Goal: Obtain resource: Obtain resource

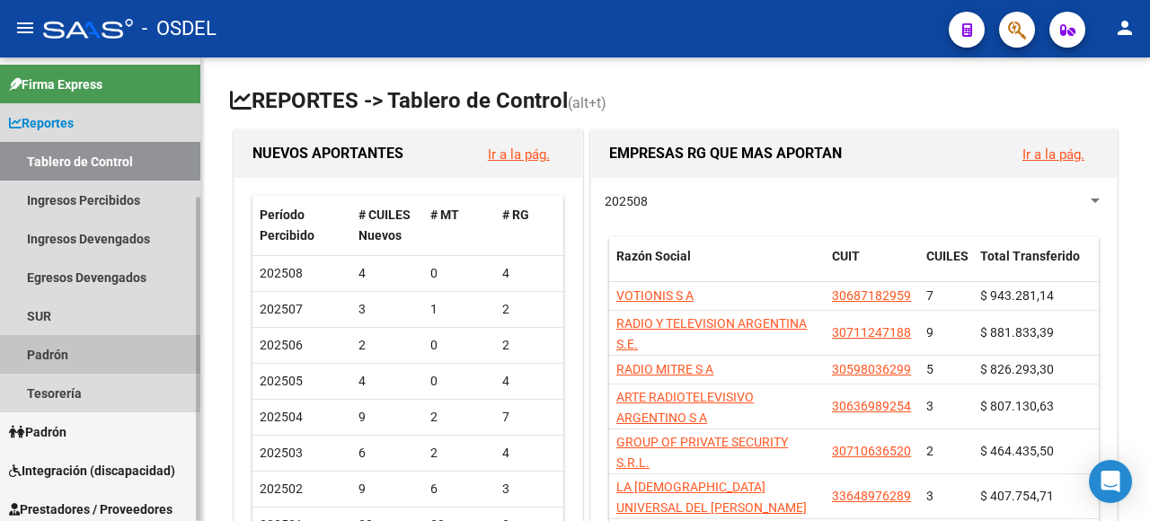
click at [58, 356] on link "Padrón" at bounding box center [100, 354] width 200 height 39
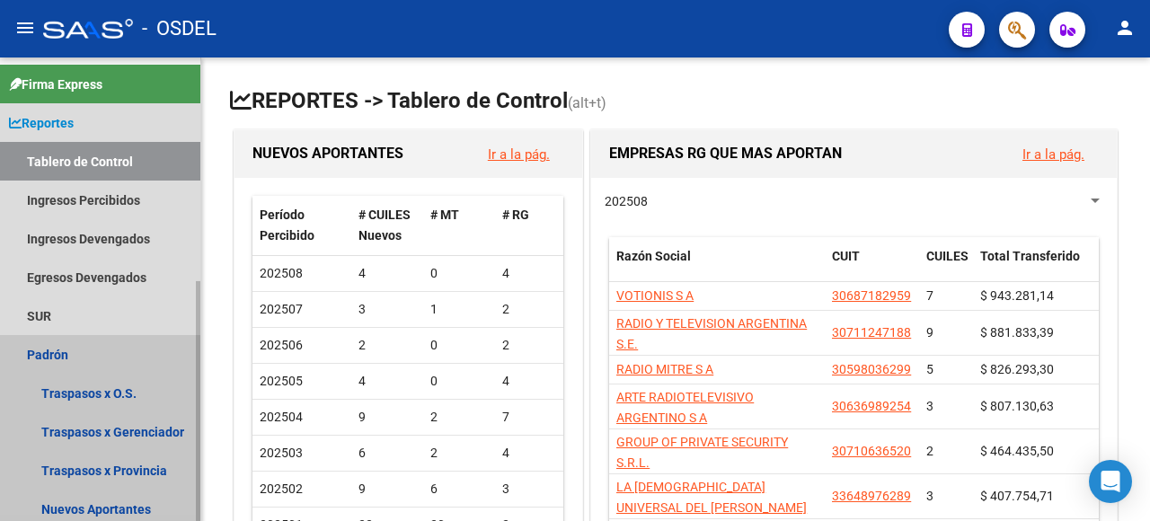
click at [38, 358] on link "Padrón" at bounding box center [100, 354] width 200 height 39
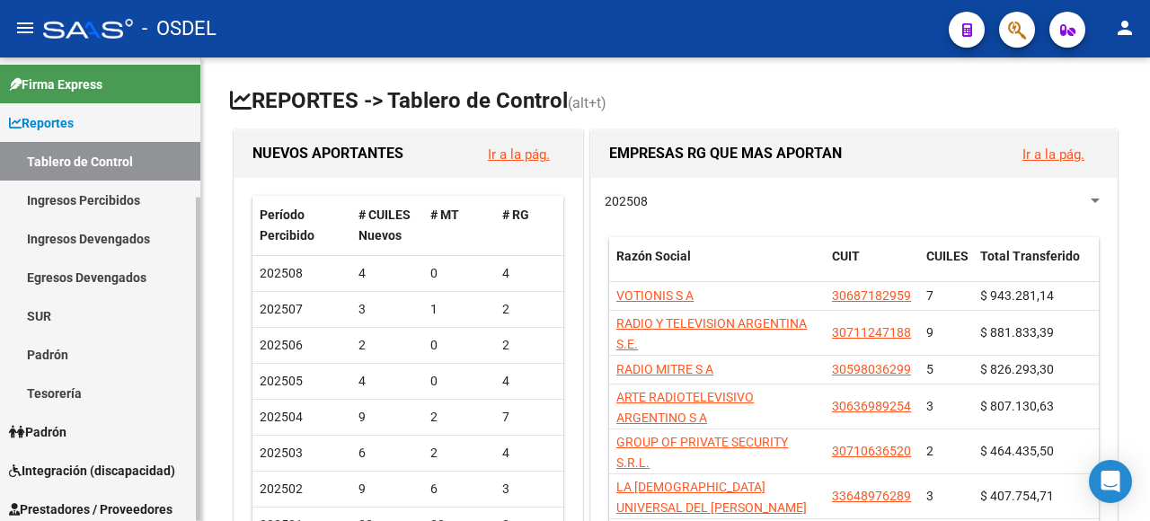
scroll to position [90, 0]
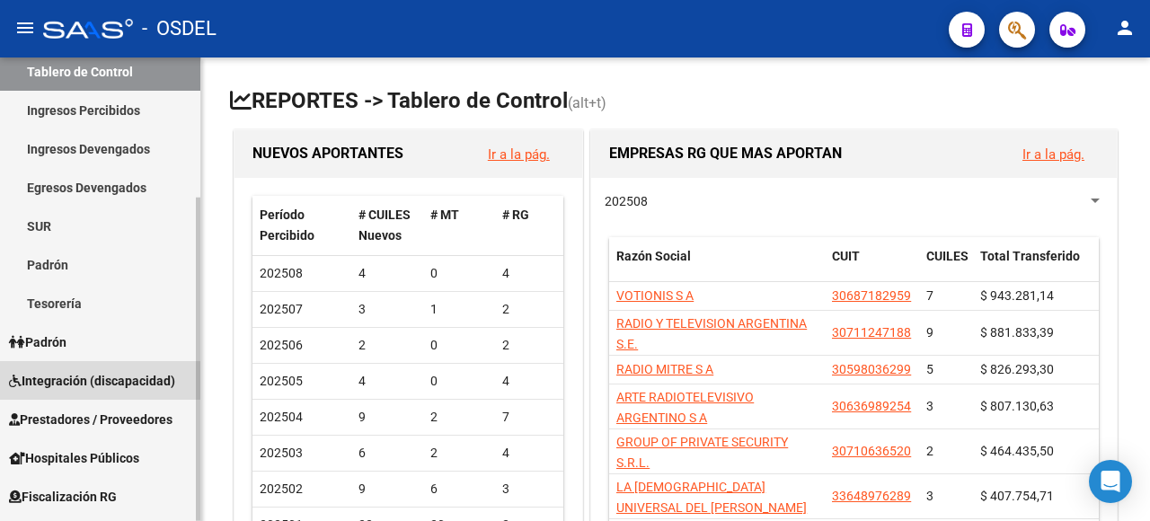
click at [129, 371] on span "Integración (discapacidad)" at bounding box center [92, 381] width 166 height 20
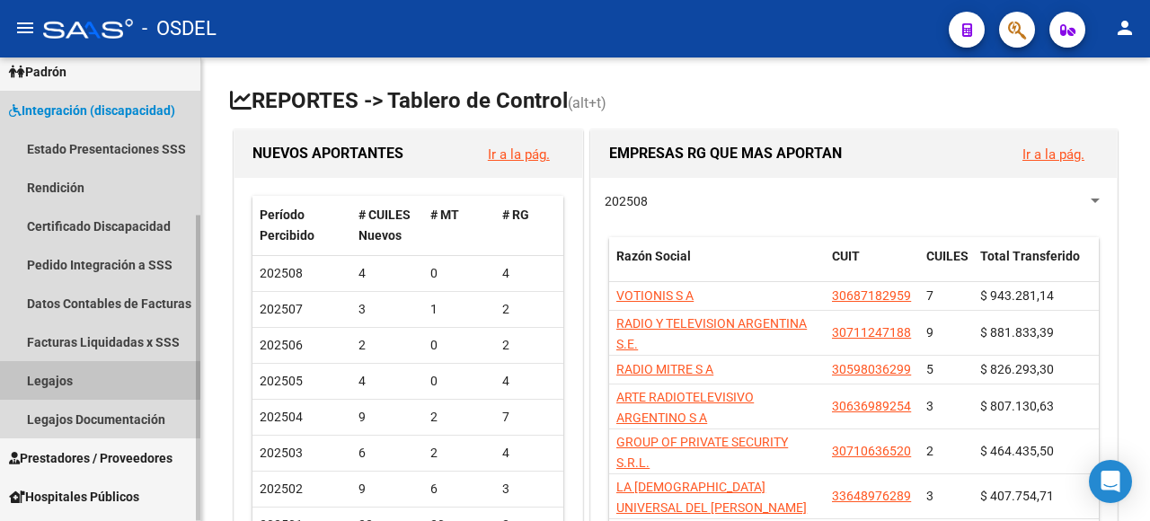
click at [36, 374] on link "Legajos" at bounding box center [100, 380] width 200 height 39
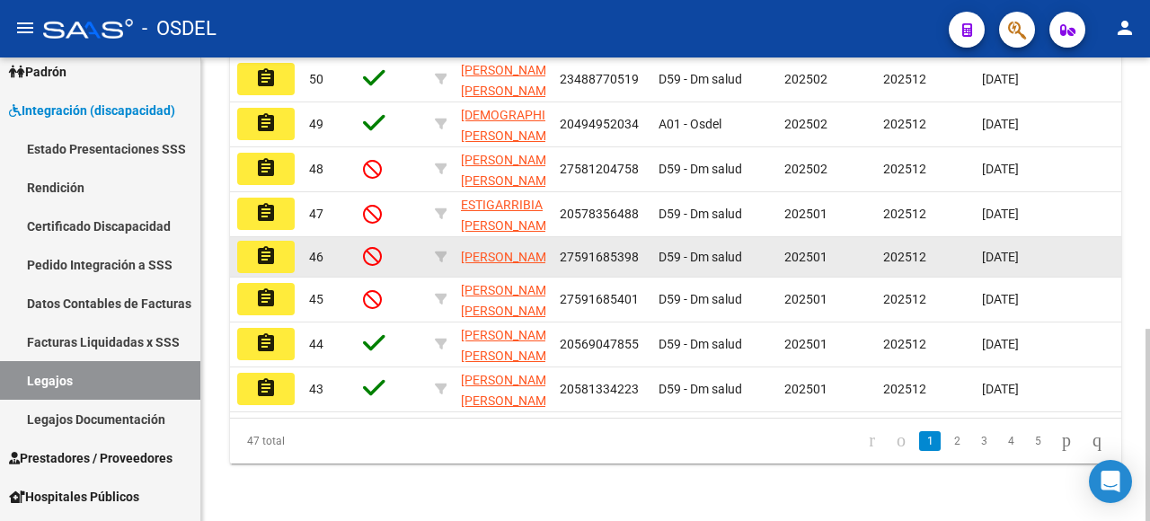
scroll to position [654, 0]
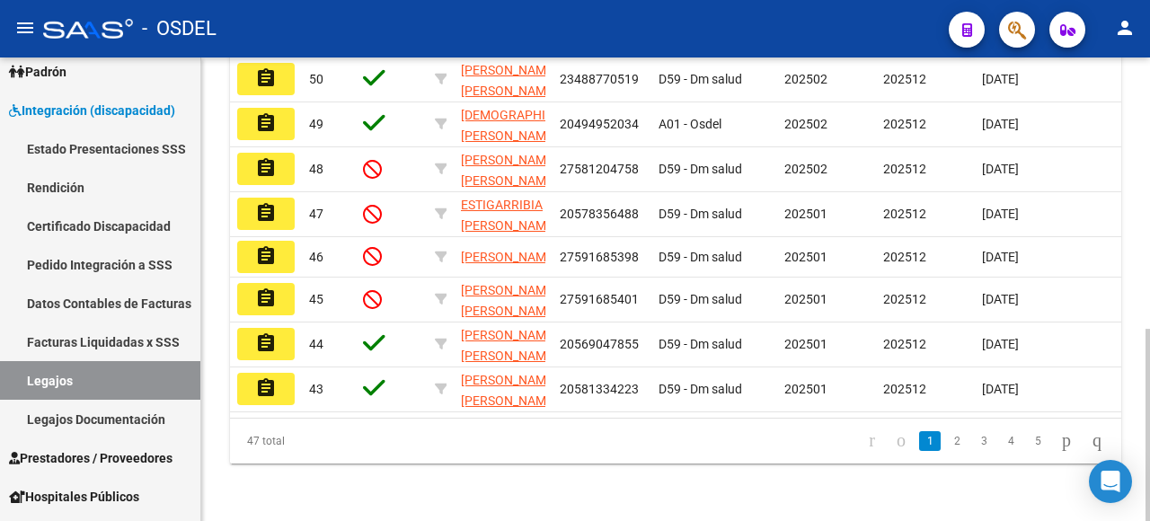
click at [946, 440] on link "2" at bounding box center [957, 441] width 22 height 20
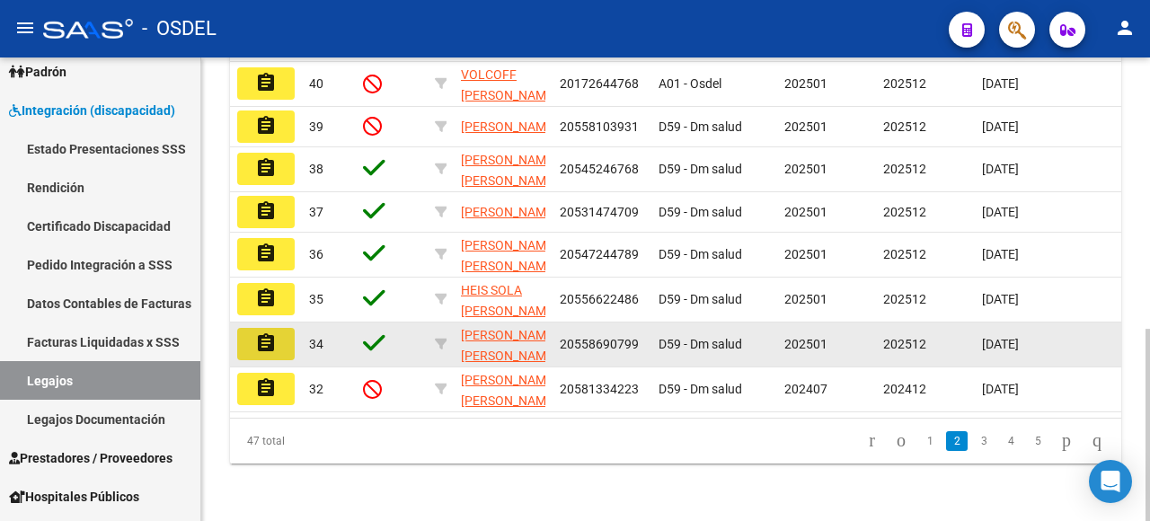
click at [271, 333] on mat-icon "assignment" at bounding box center [266, 344] width 22 height 22
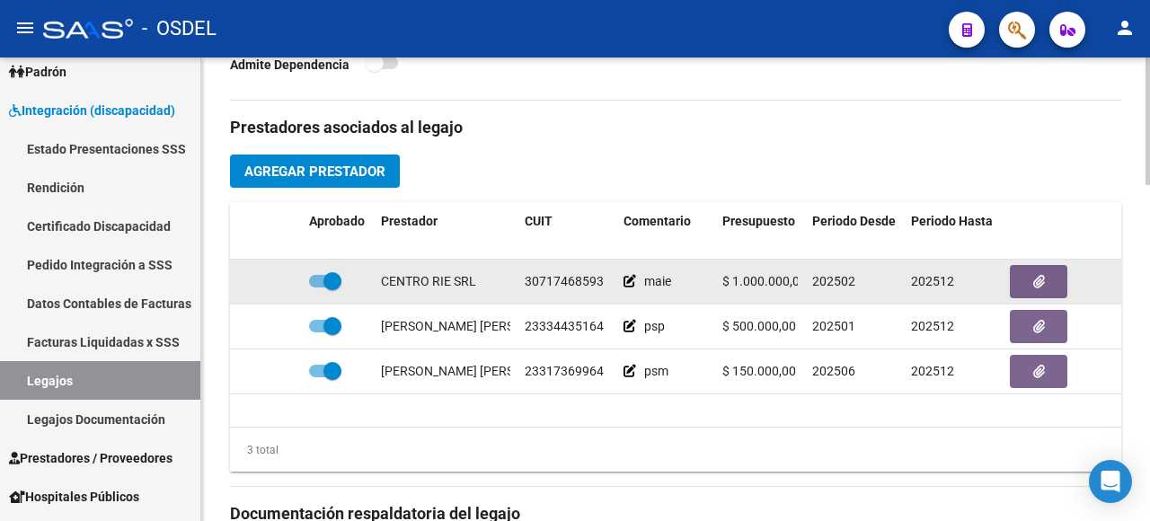
scroll to position [809, 0]
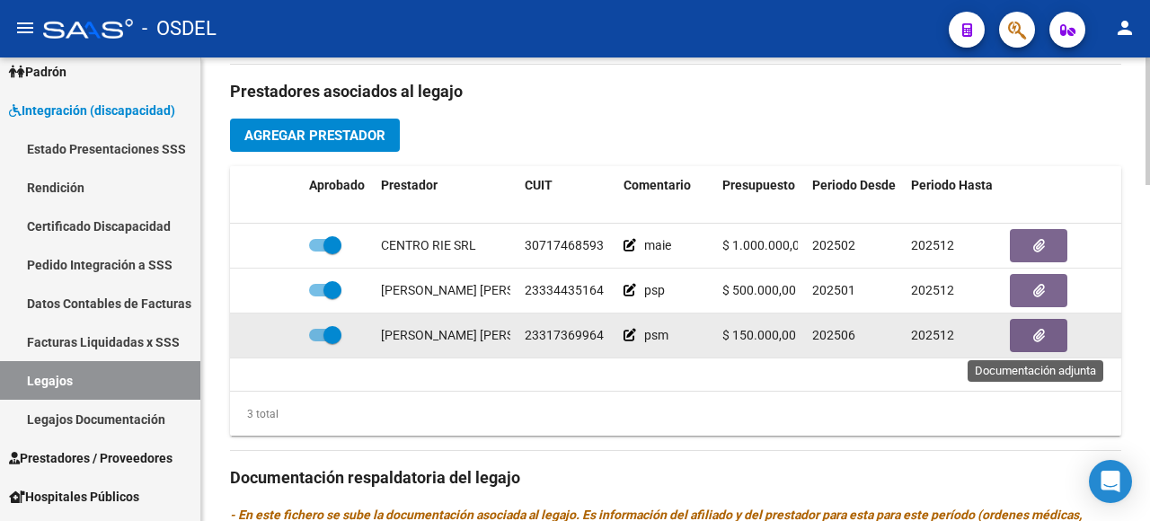
click at [1032, 342] on button "button" at bounding box center [1039, 335] width 58 height 33
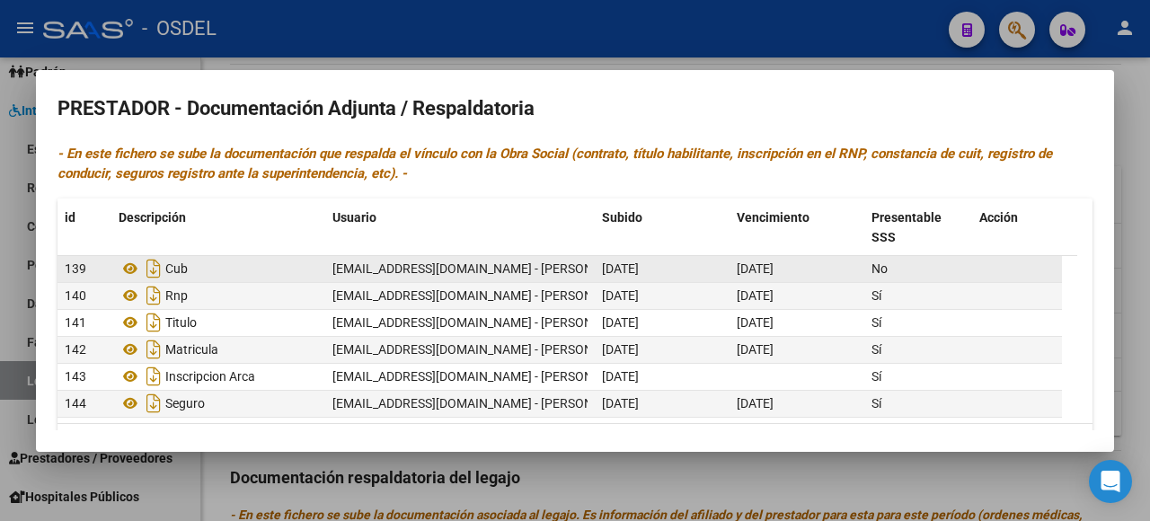
click at [902, 264] on div "No" at bounding box center [918, 269] width 93 height 21
click at [131, 268] on icon at bounding box center [130, 269] width 23 height 22
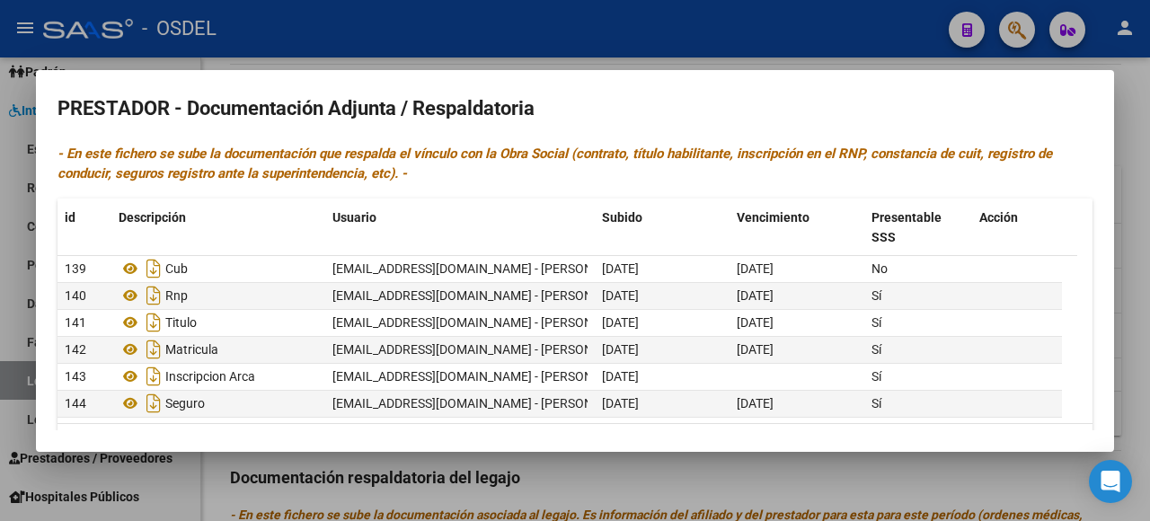
click at [1138, 129] on div at bounding box center [575, 260] width 1150 height 521
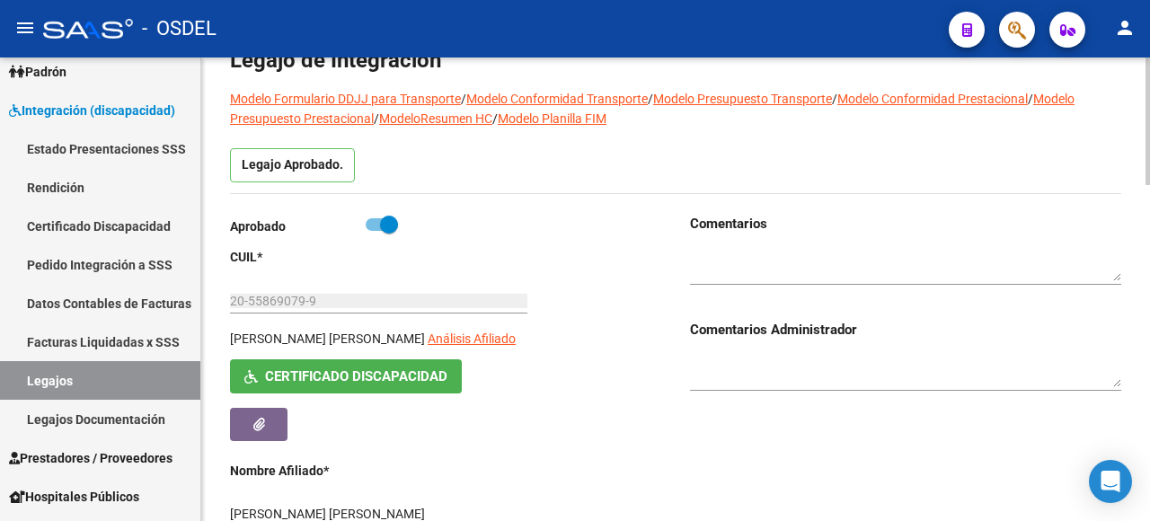
scroll to position [0, 0]
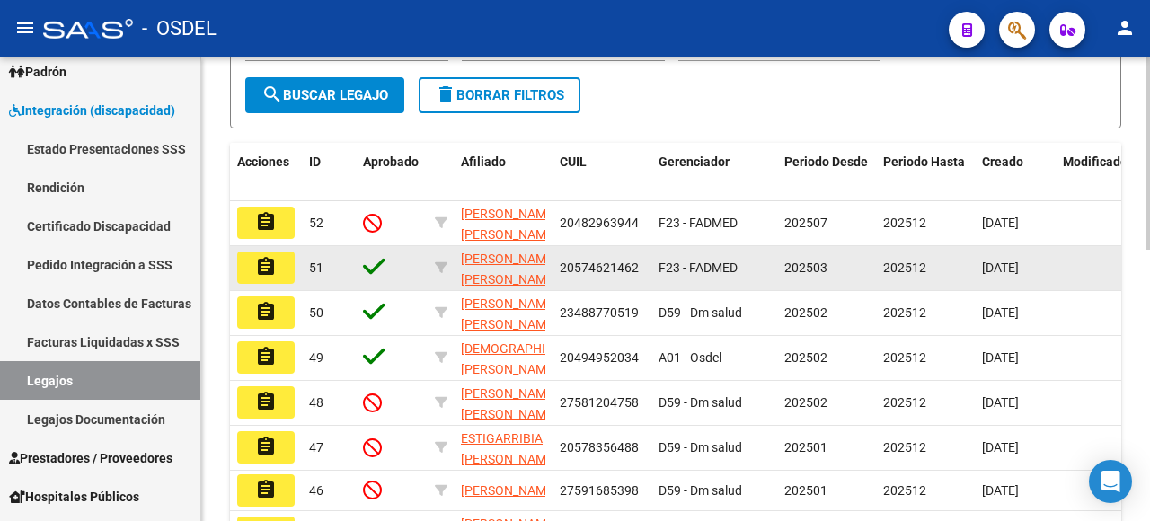
scroll to position [360, 0]
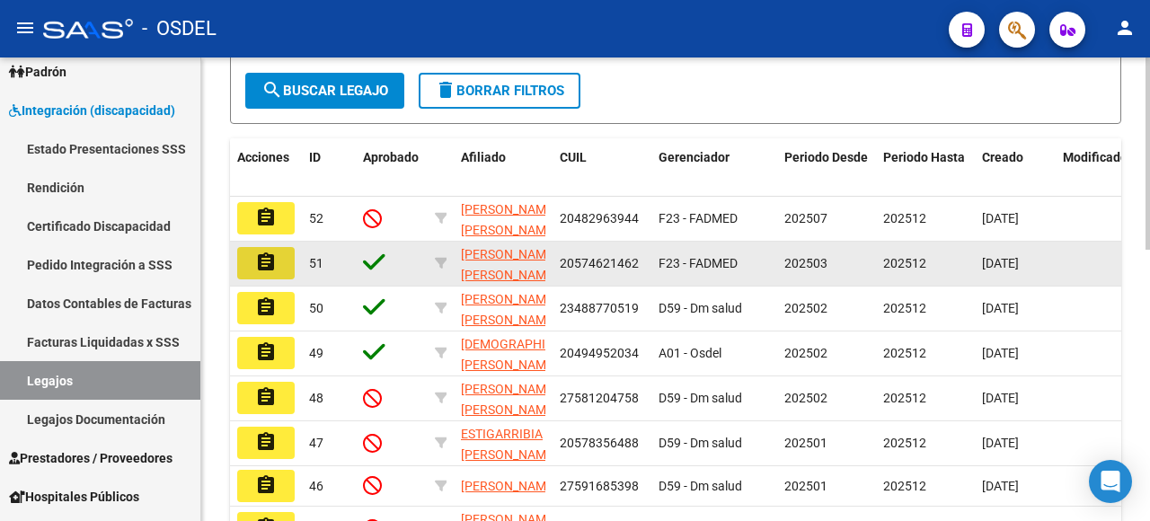
click at [262, 273] on mat-icon "assignment" at bounding box center [266, 263] width 22 height 22
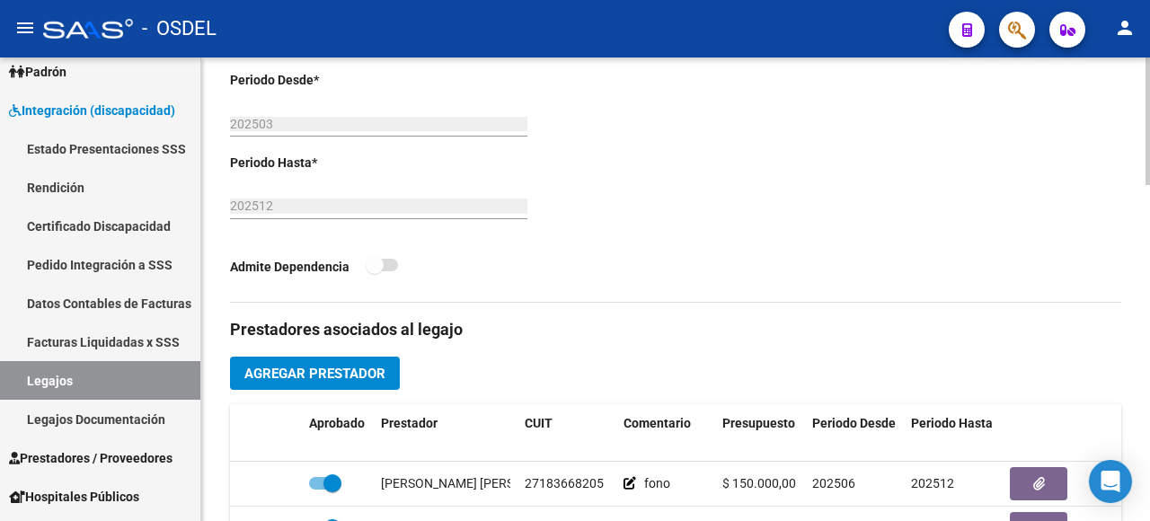
scroll to position [719, 0]
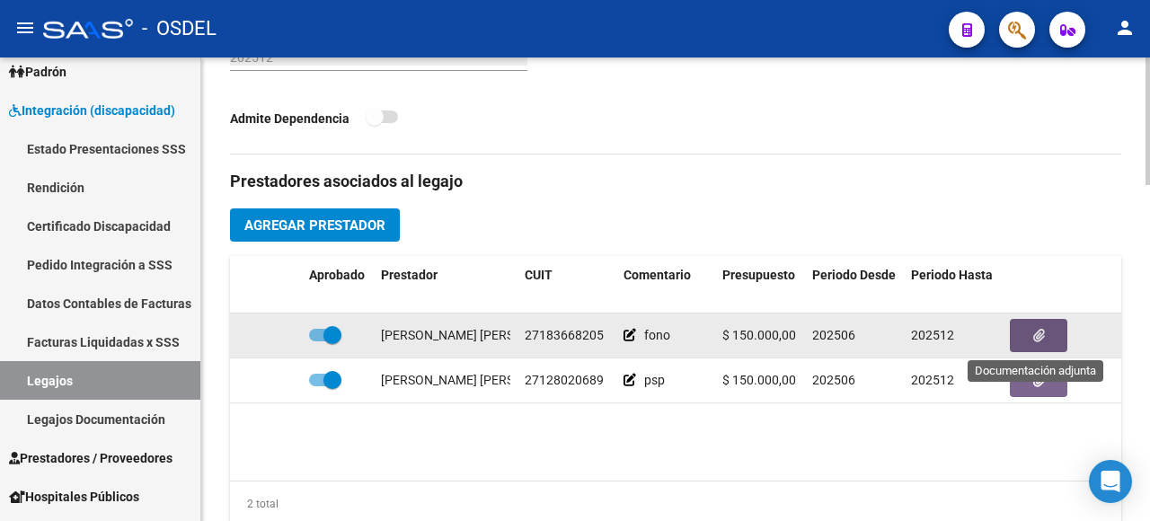
click at [1051, 333] on button "button" at bounding box center [1039, 335] width 58 height 33
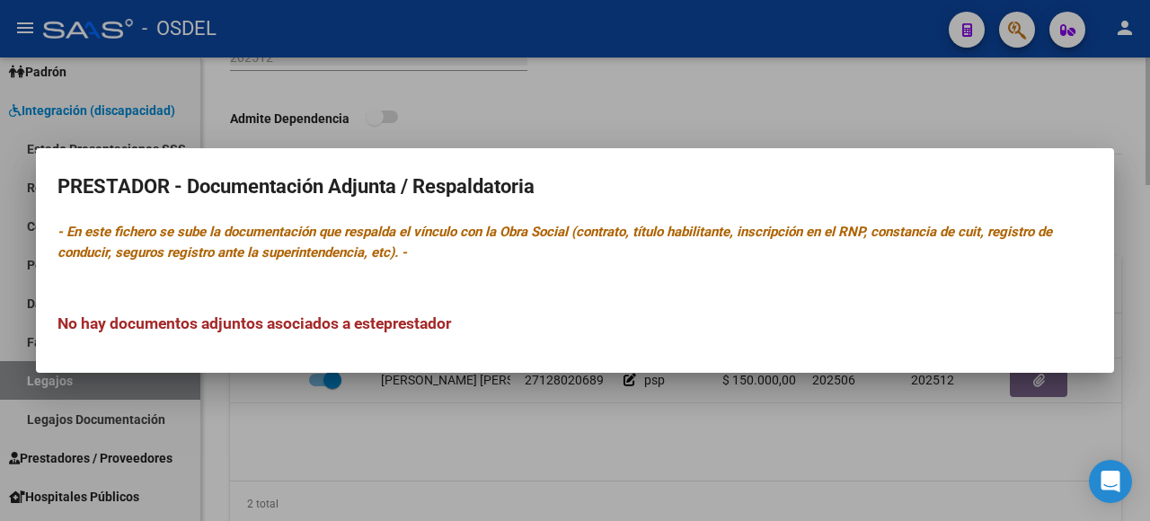
click at [1138, 352] on div at bounding box center [575, 260] width 1150 height 521
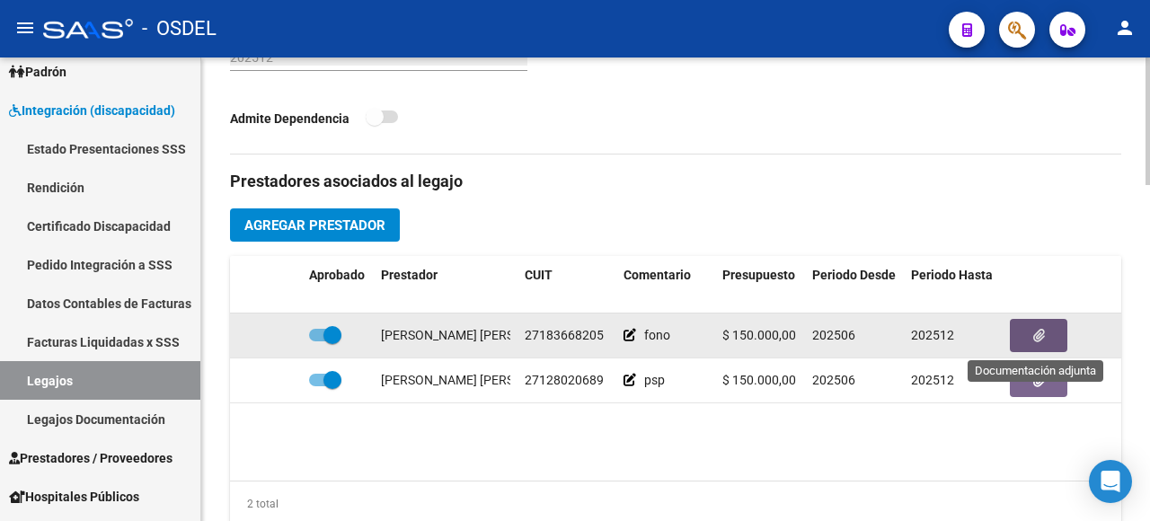
click at [1038, 333] on icon "button" at bounding box center [1040, 335] width 12 height 13
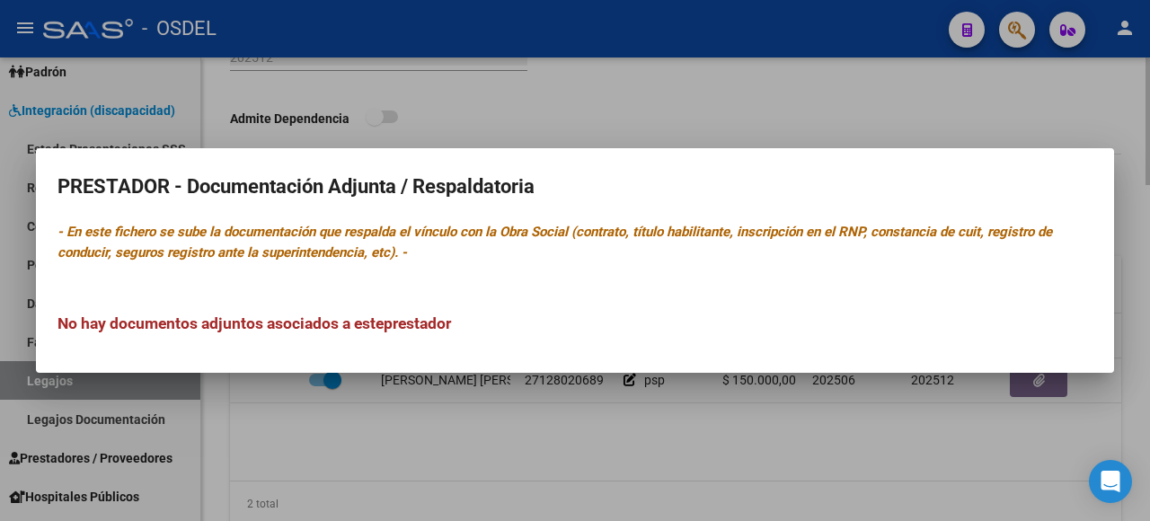
click at [952, 421] on div at bounding box center [575, 260] width 1150 height 521
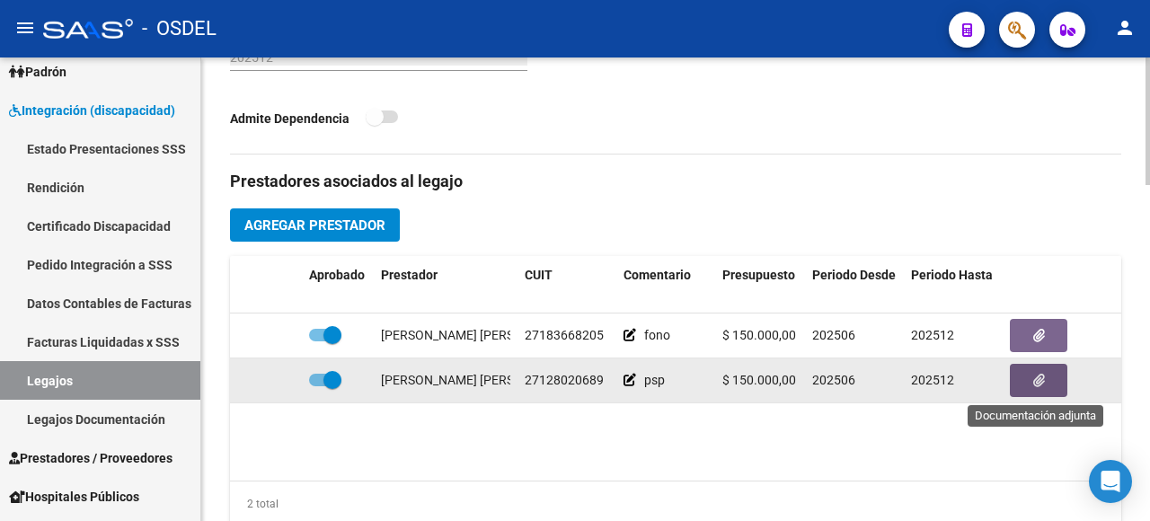
click at [1042, 376] on span "button" at bounding box center [1040, 381] width 12 height 16
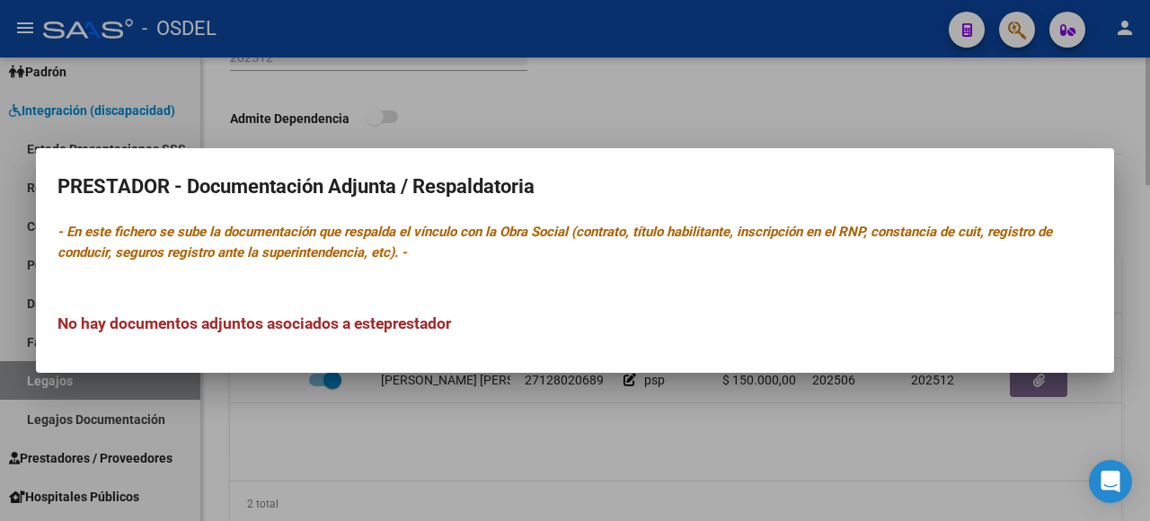
click at [963, 408] on div at bounding box center [575, 260] width 1150 height 521
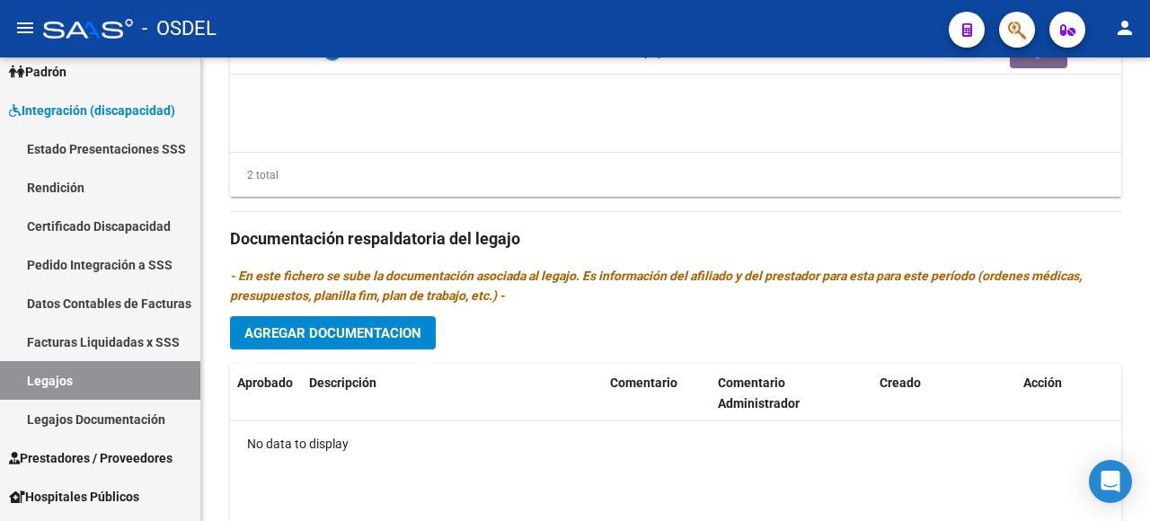
scroll to position [1039, 0]
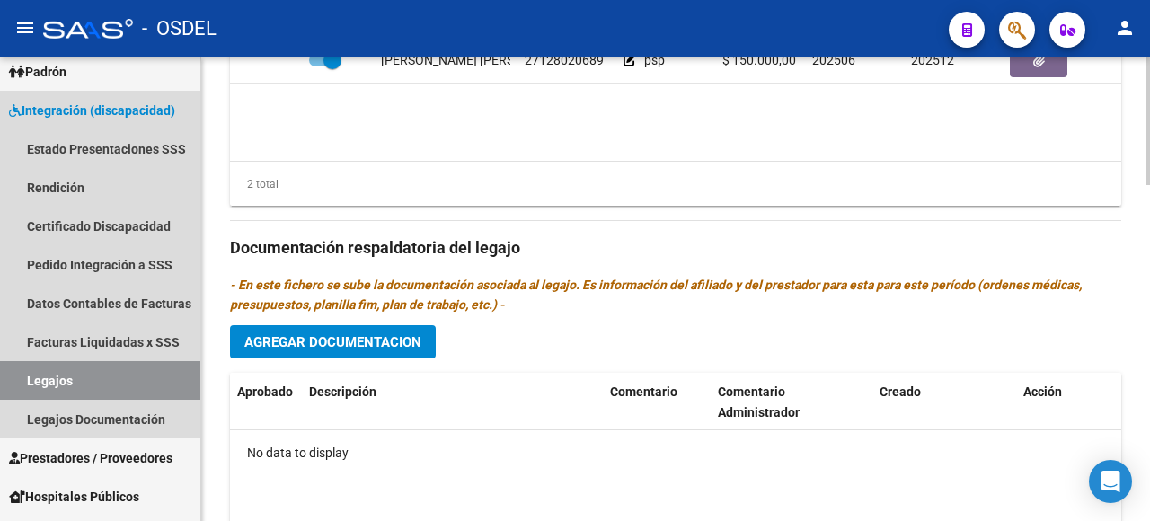
drag, startPoint x: 56, startPoint y: 373, endPoint x: 207, endPoint y: 365, distance: 151.2
click at [56, 375] on link "Legajos" at bounding box center [100, 380] width 200 height 39
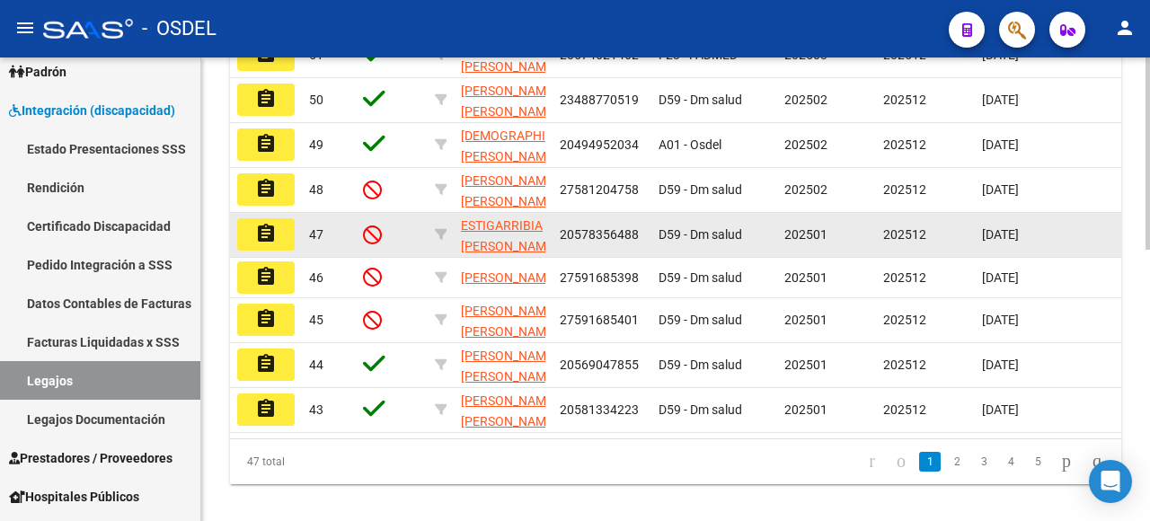
scroll to position [564, 0]
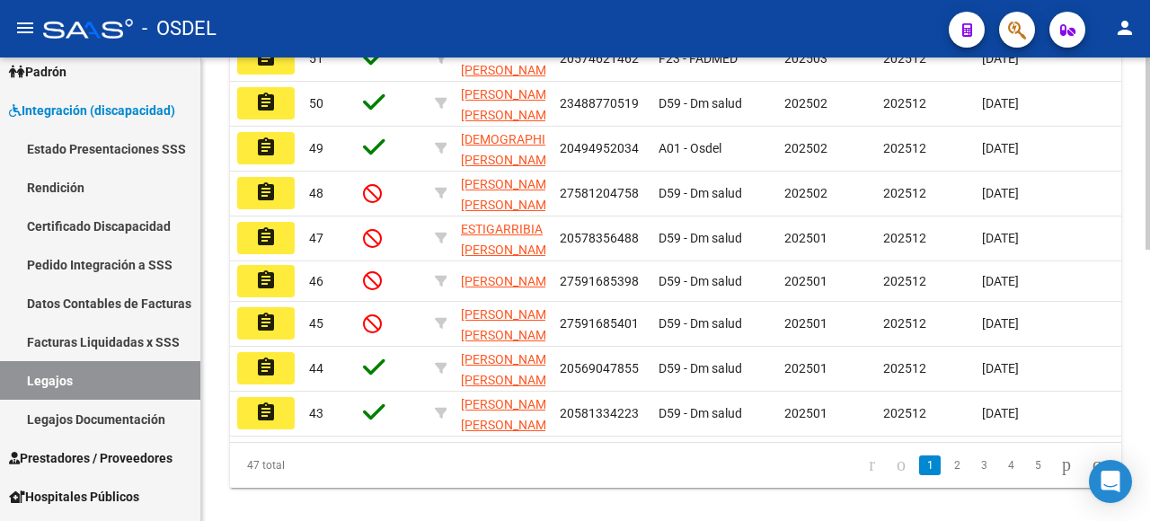
click at [269, 68] on mat-icon "assignment" at bounding box center [266, 58] width 22 height 22
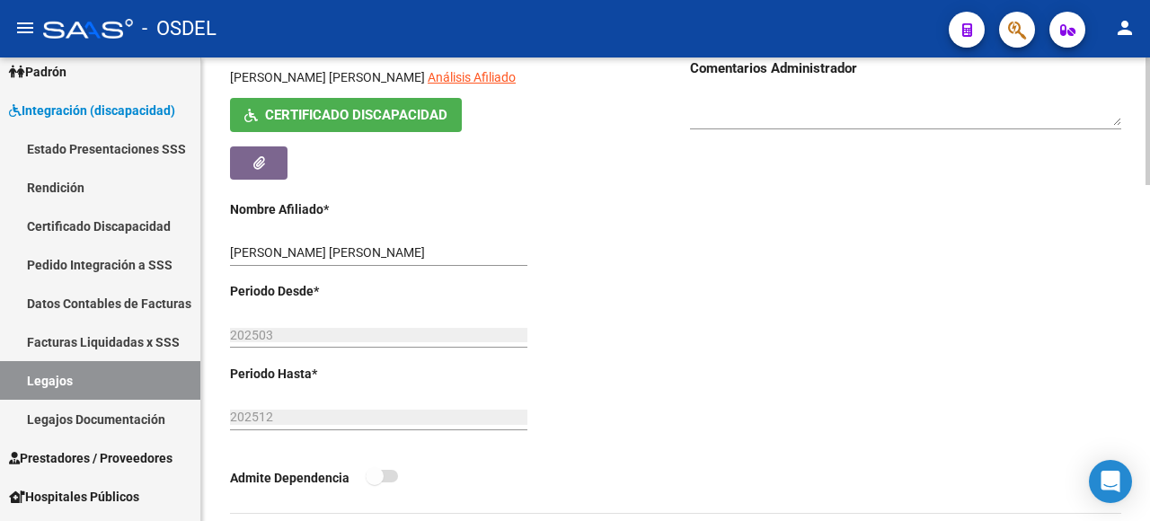
scroll to position [719, 0]
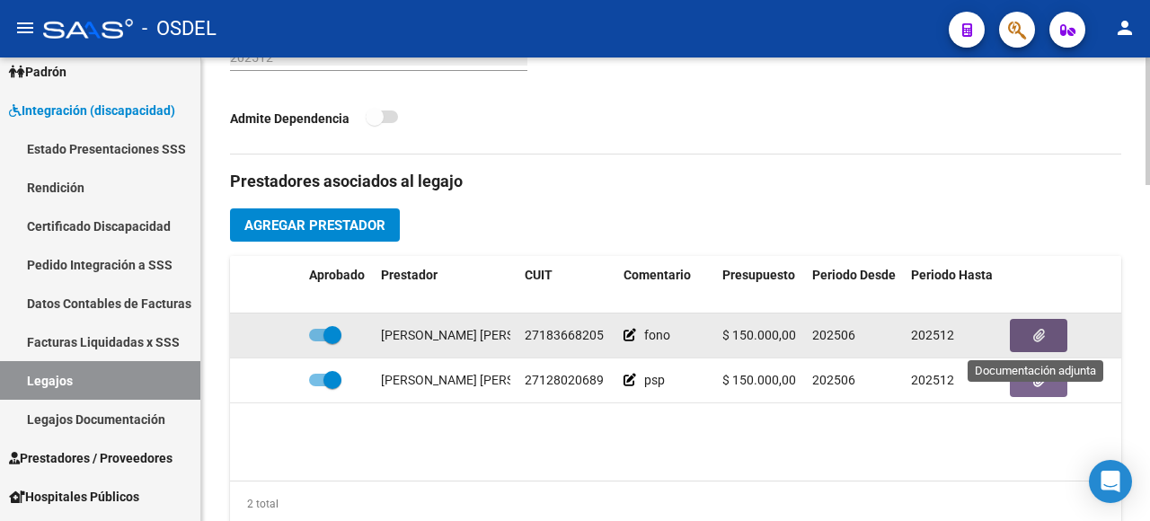
click at [1034, 325] on button "button" at bounding box center [1039, 335] width 58 height 33
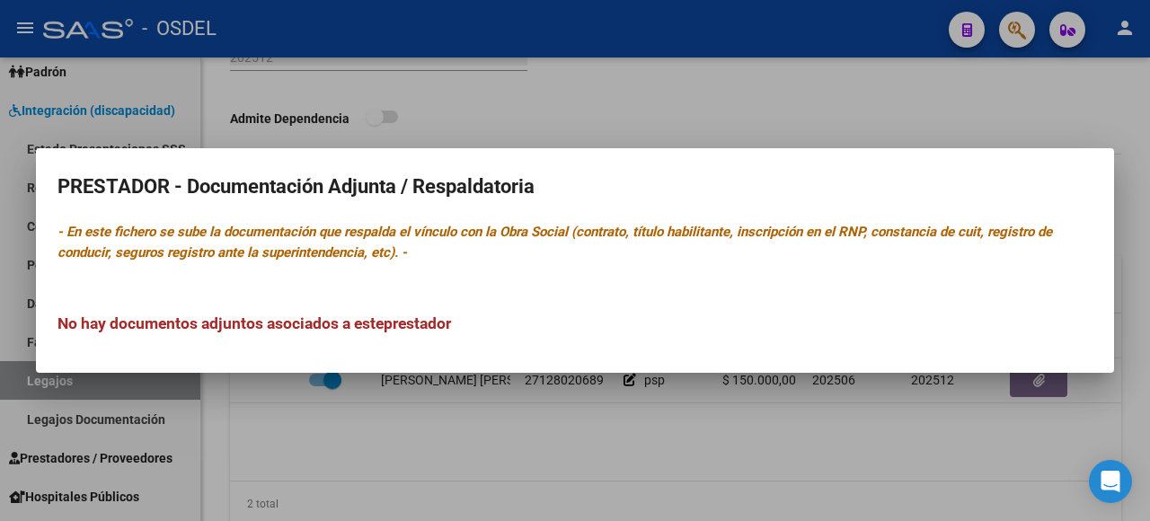
click at [799, 440] on div at bounding box center [575, 260] width 1150 height 521
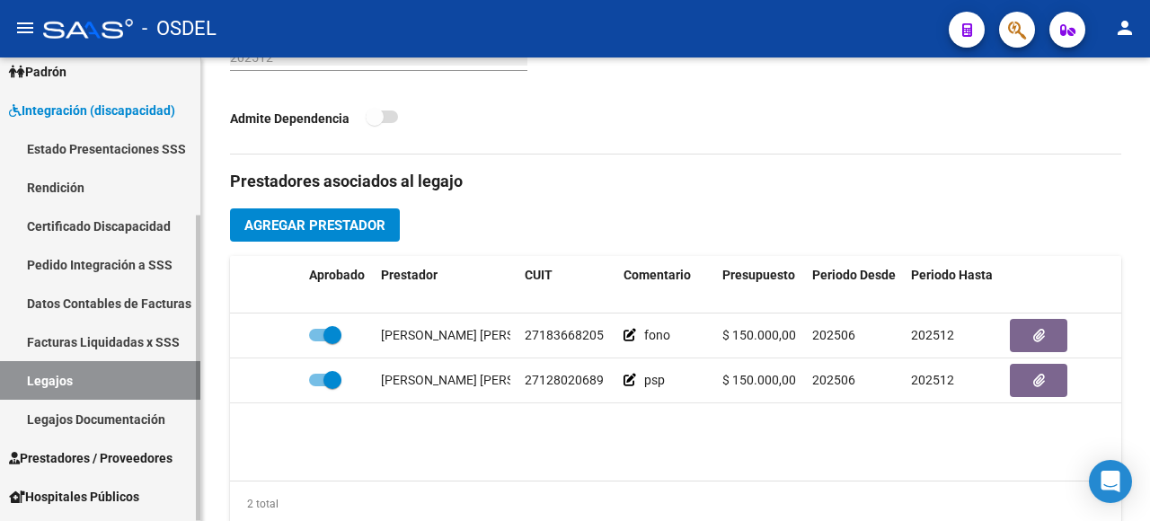
click at [117, 422] on link "Legajos Documentación" at bounding box center [100, 419] width 200 height 39
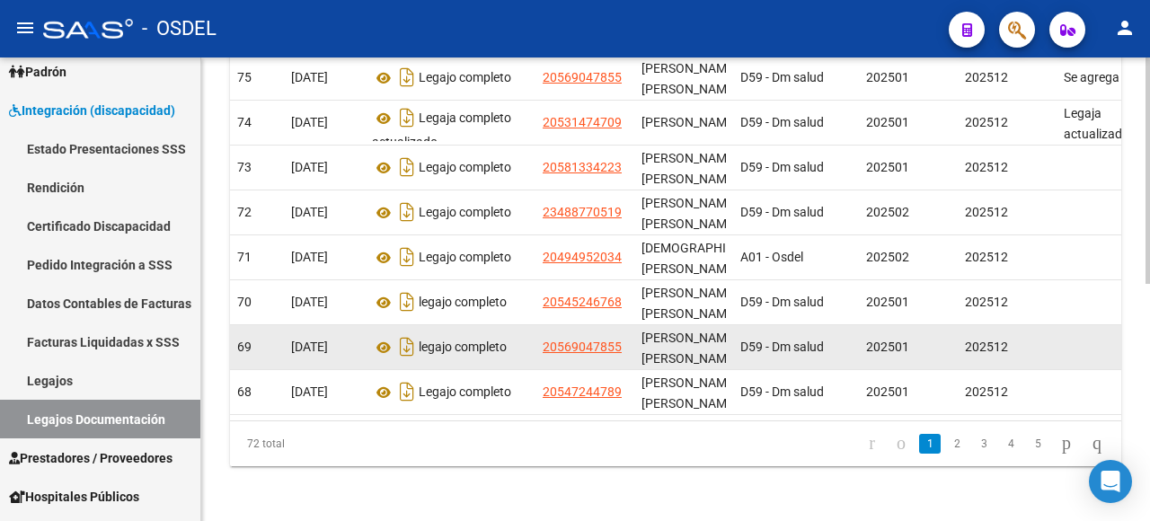
scroll to position [487, 0]
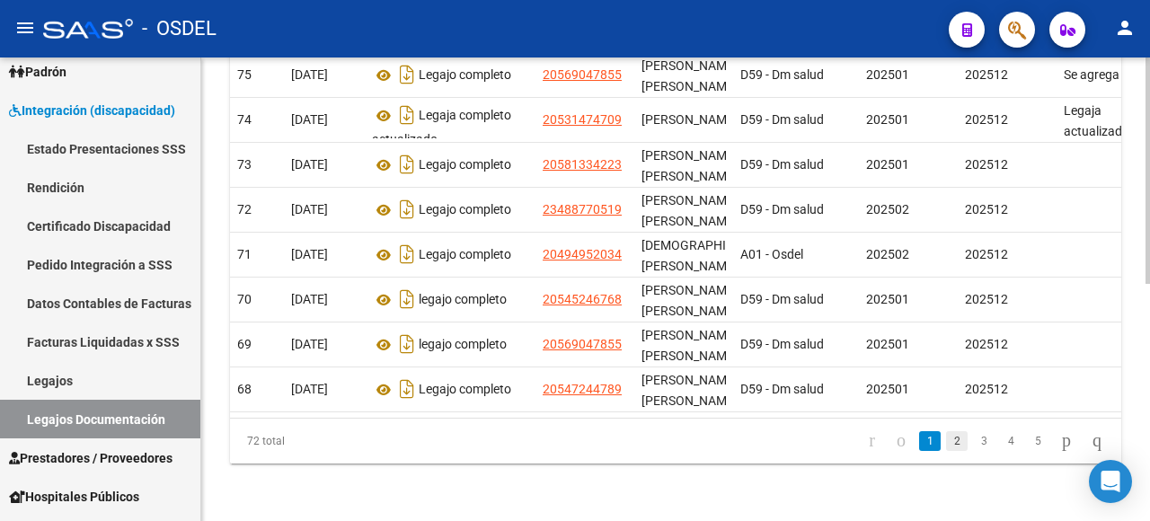
click at [946, 442] on link "2" at bounding box center [957, 441] width 22 height 20
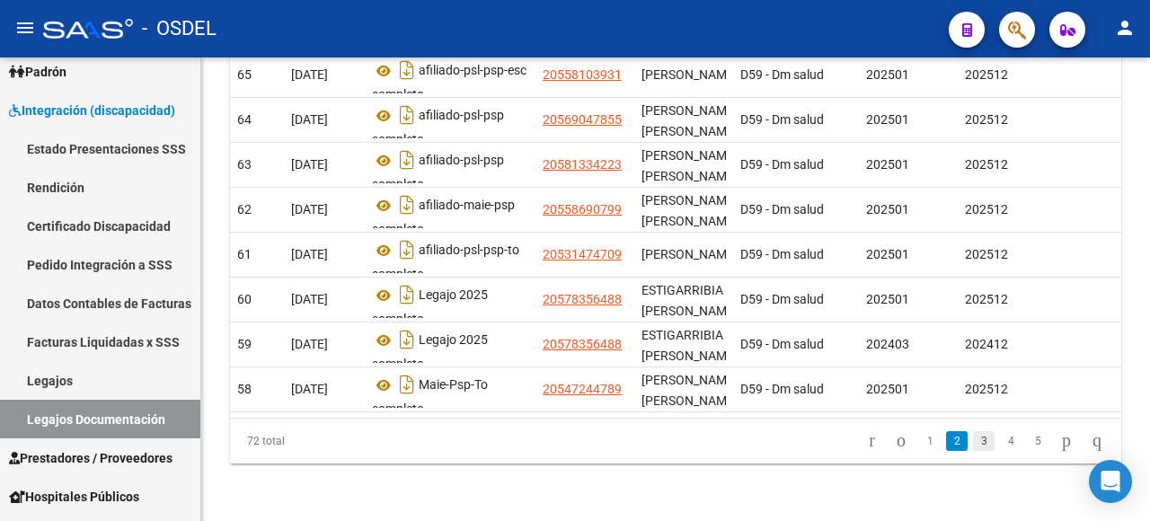
click at [973, 440] on link "3" at bounding box center [984, 441] width 22 height 20
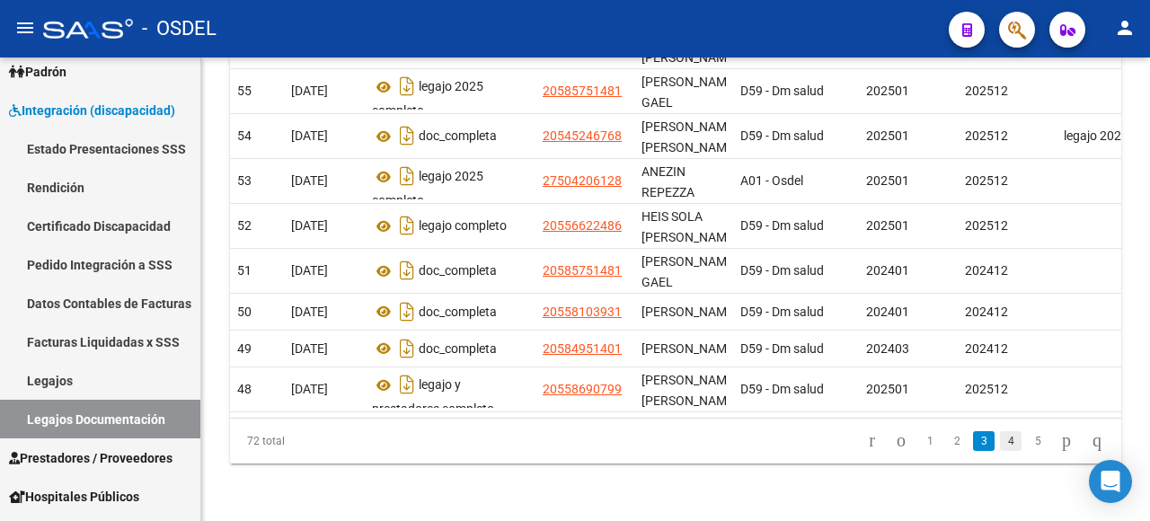
click at [1000, 440] on link "4" at bounding box center [1011, 441] width 22 height 20
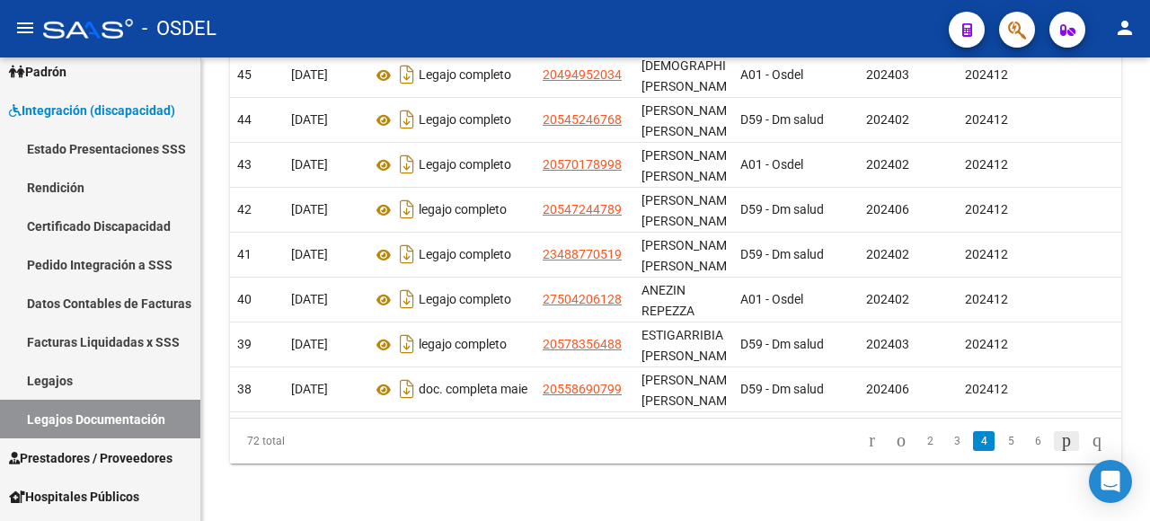
click at [1060, 435] on icon "go to next page" at bounding box center [1067, 441] width 14 height 22
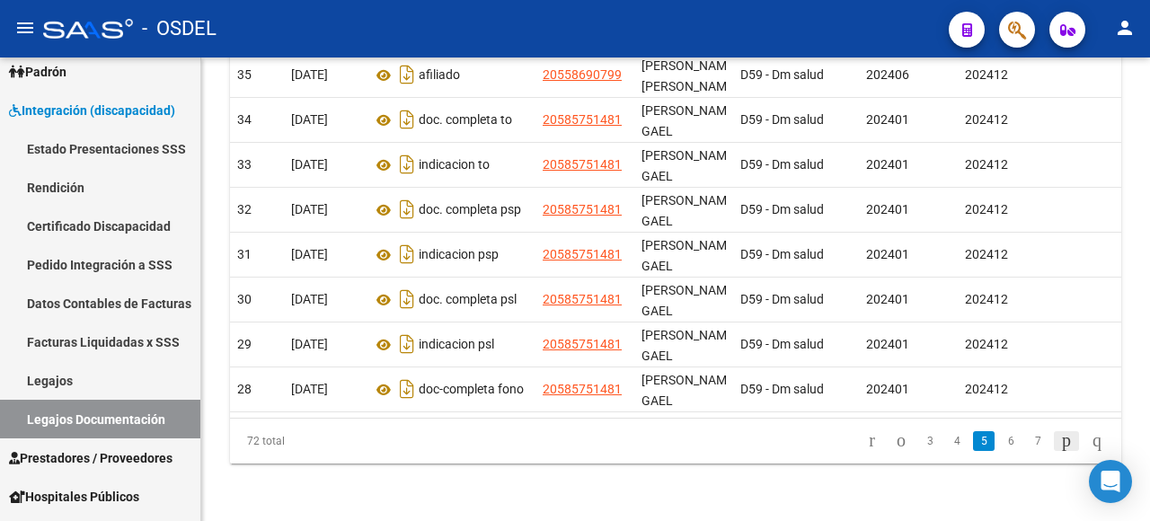
click at [1060, 436] on icon "go to next page" at bounding box center [1067, 441] width 14 height 22
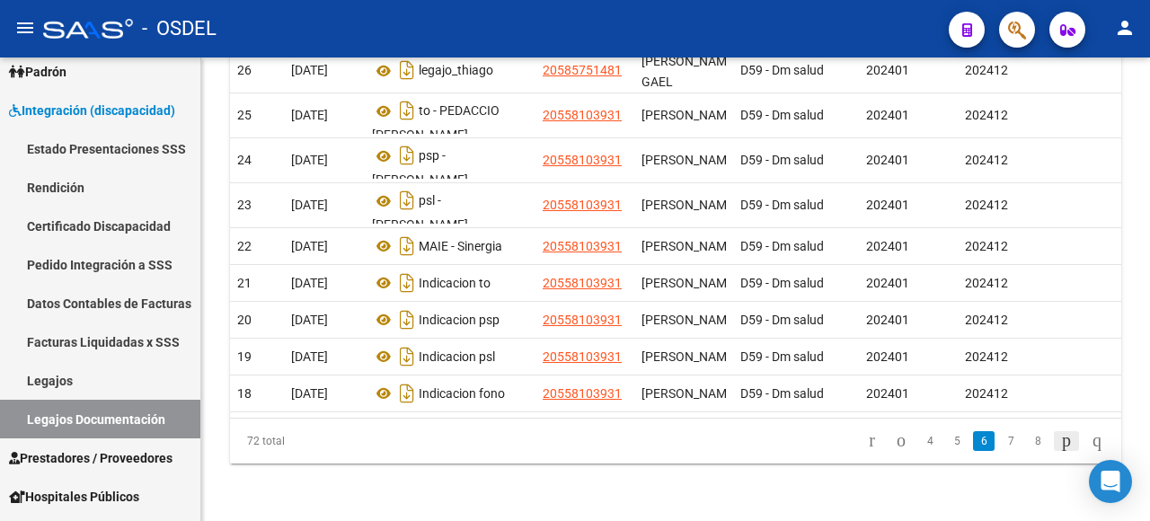
click at [1060, 437] on icon "go to next page" at bounding box center [1067, 441] width 14 height 22
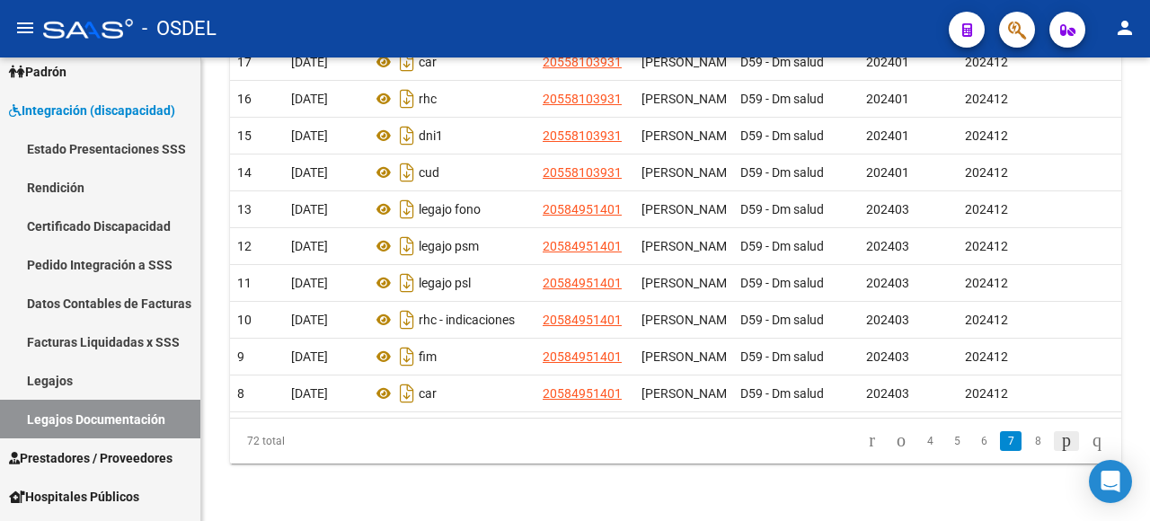
click at [1060, 437] on icon "go to next page" at bounding box center [1067, 441] width 14 height 22
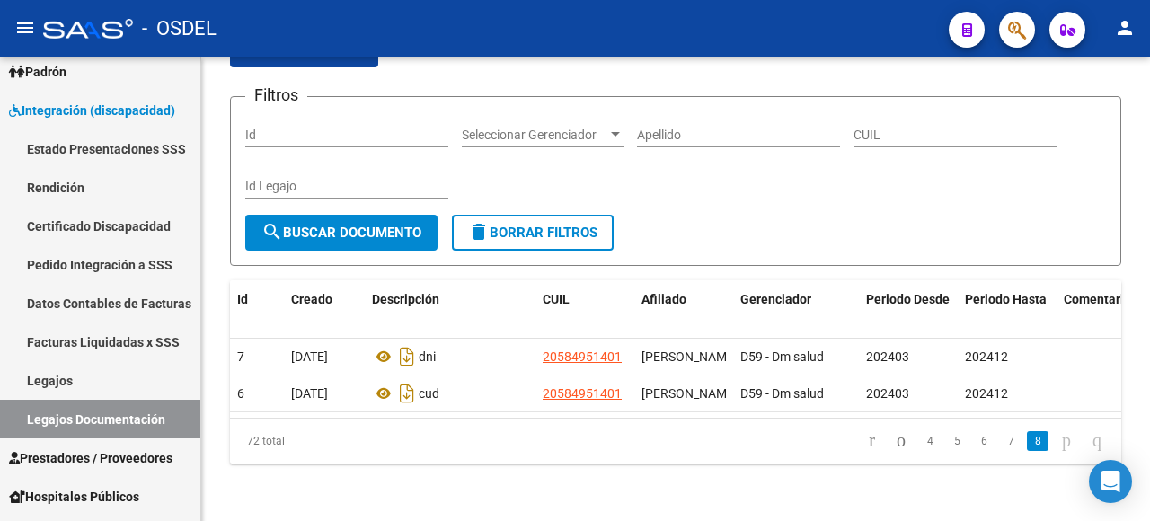
scroll to position [128, 0]
click at [1000, 440] on link "7" at bounding box center [1011, 441] width 22 height 20
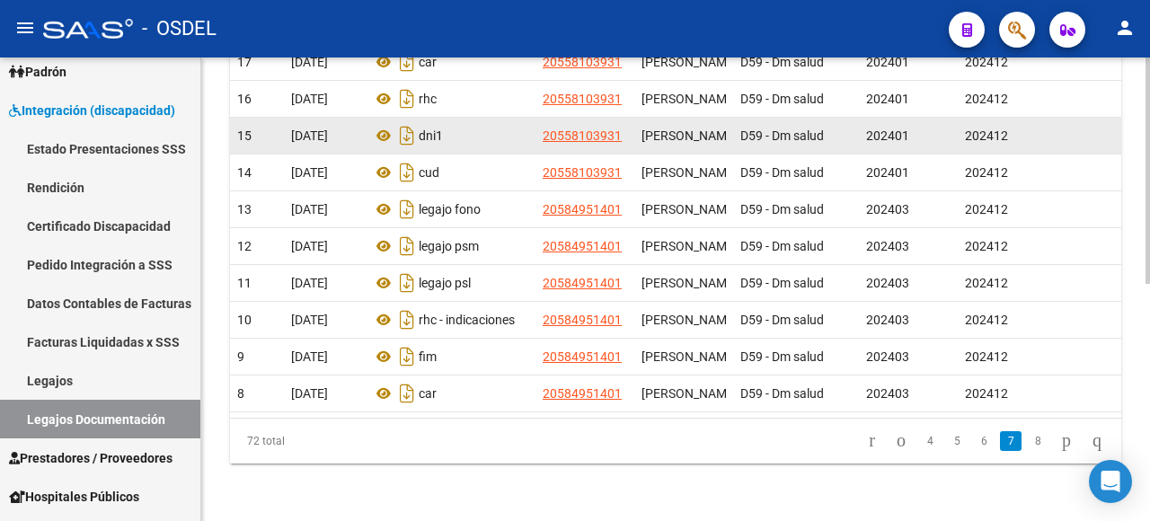
scroll to position [487, 0]
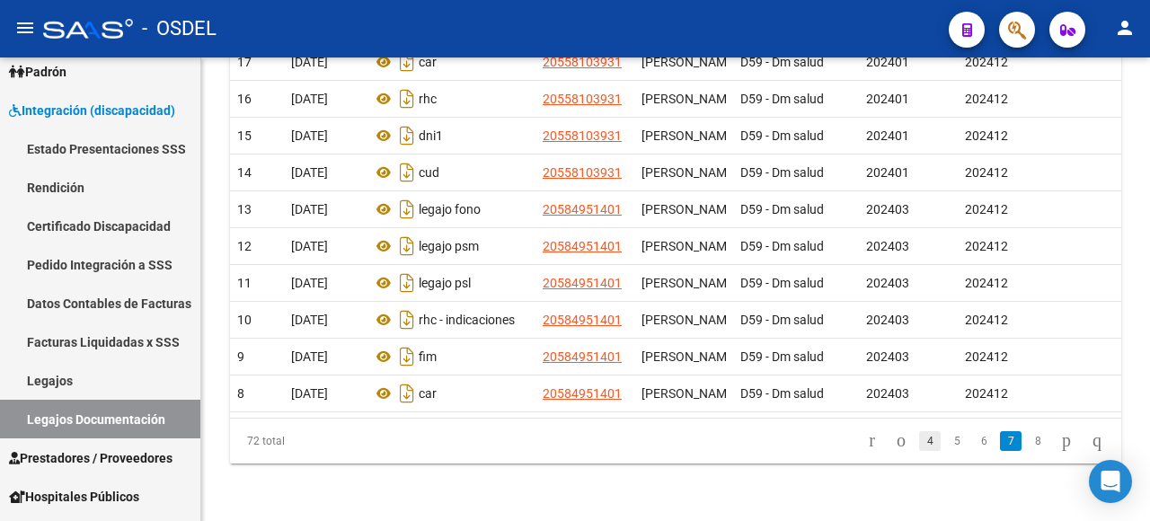
click at [919, 443] on link "4" at bounding box center [930, 441] width 22 height 20
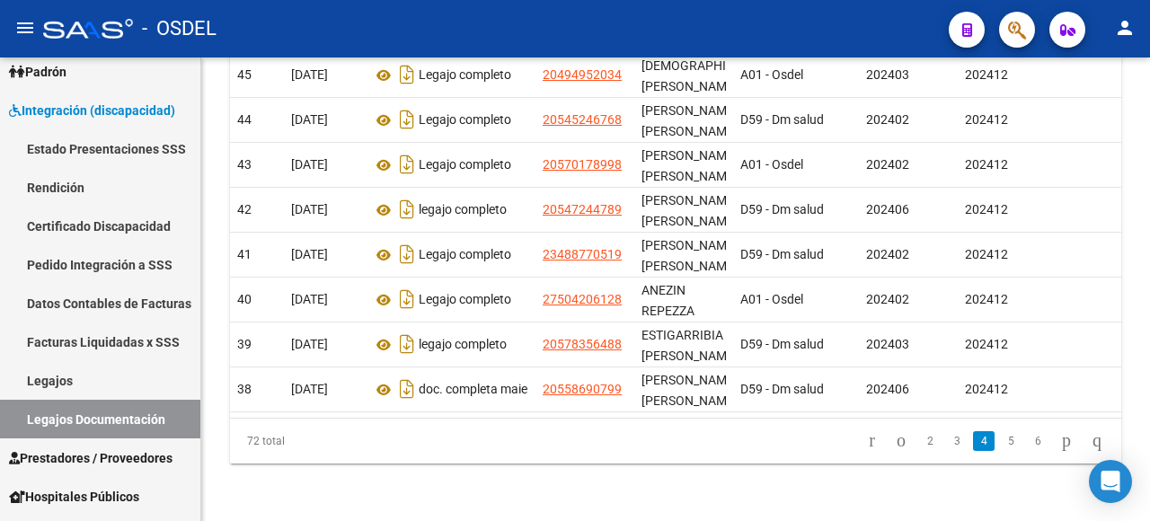
click at [919, 446] on link "2" at bounding box center [930, 441] width 22 height 20
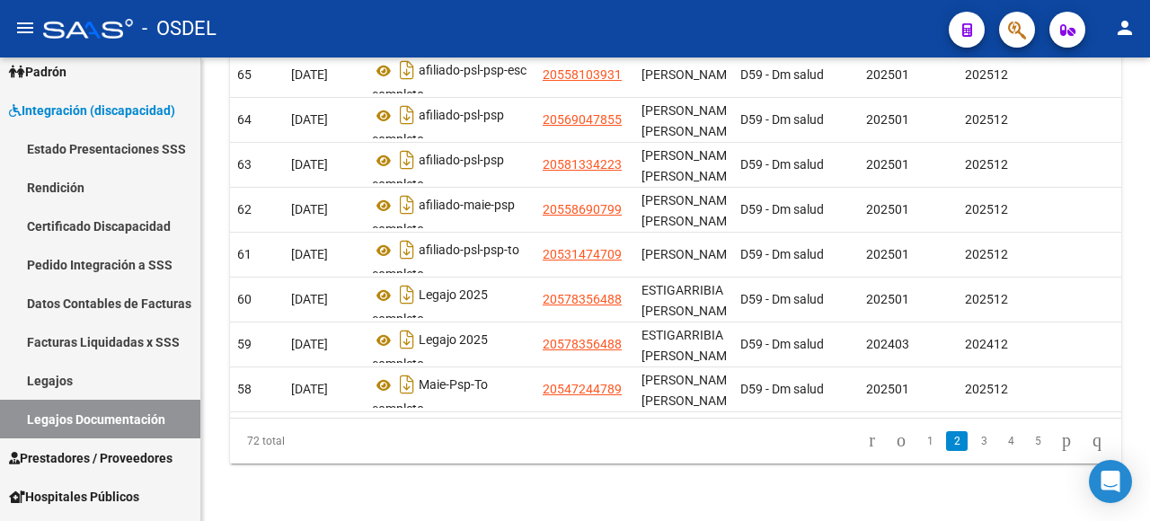
click at [894, 440] on icon "go to previous page" at bounding box center [901, 441] width 14 height 22
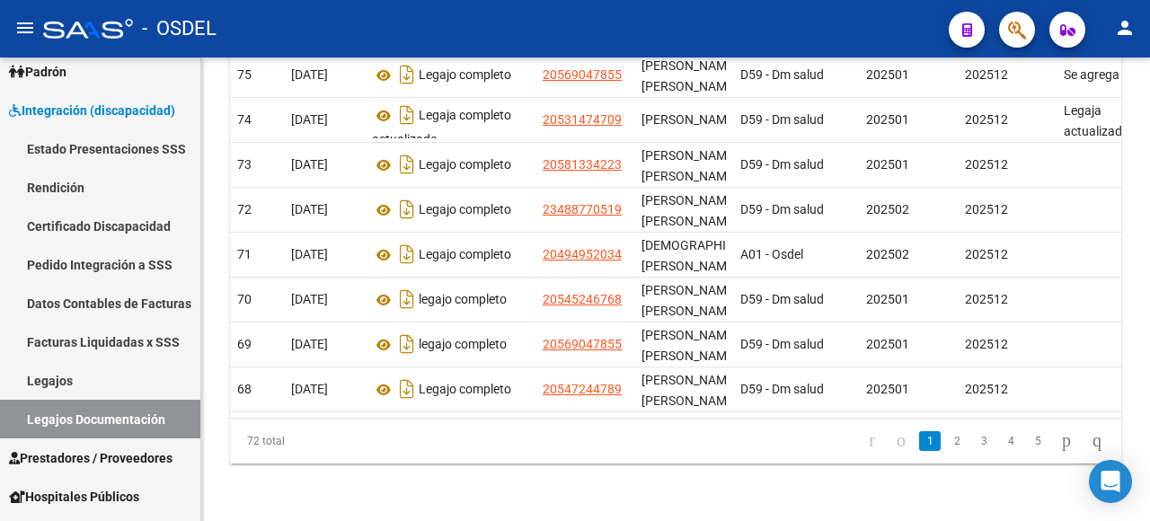
click at [894, 443] on icon "go to previous page" at bounding box center [901, 441] width 14 height 22
click at [946, 440] on link "2" at bounding box center [957, 441] width 22 height 20
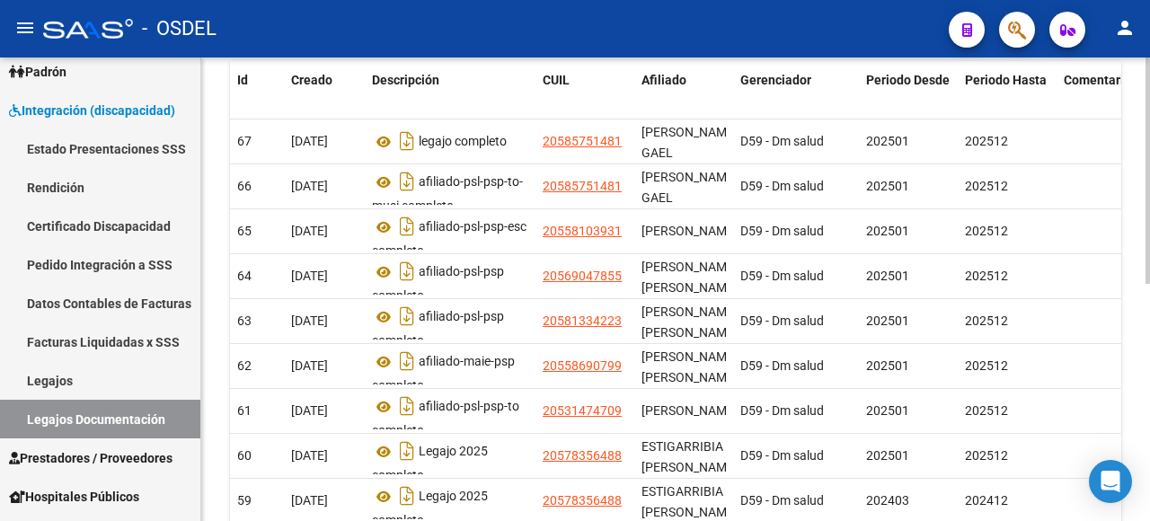
scroll to position [218, 0]
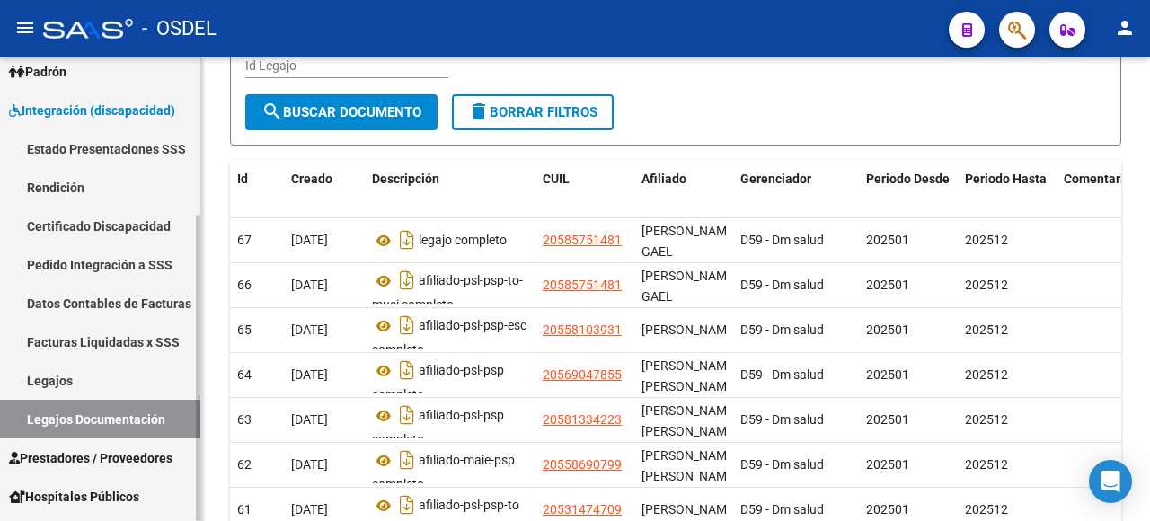
click at [79, 377] on link "Legajos" at bounding box center [100, 380] width 200 height 39
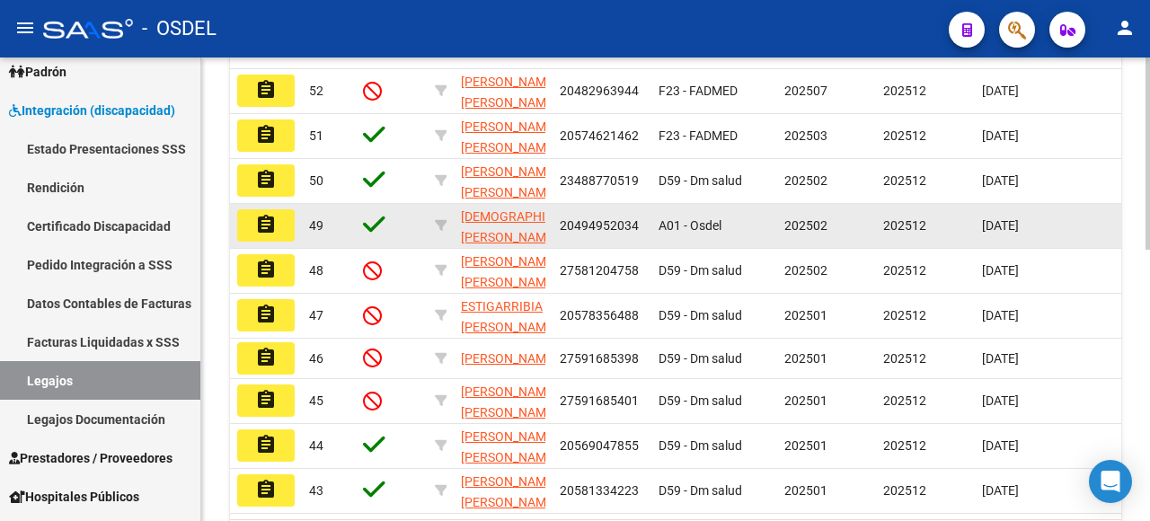
scroll to position [577, 0]
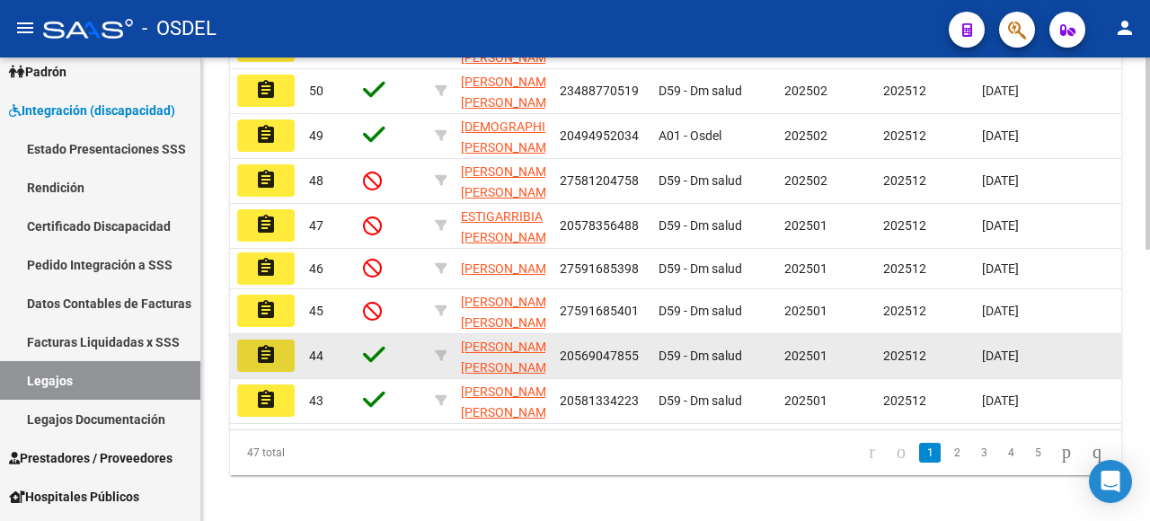
click at [266, 366] on mat-icon "assignment" at bounding box center [266, 355] width 22 height 22
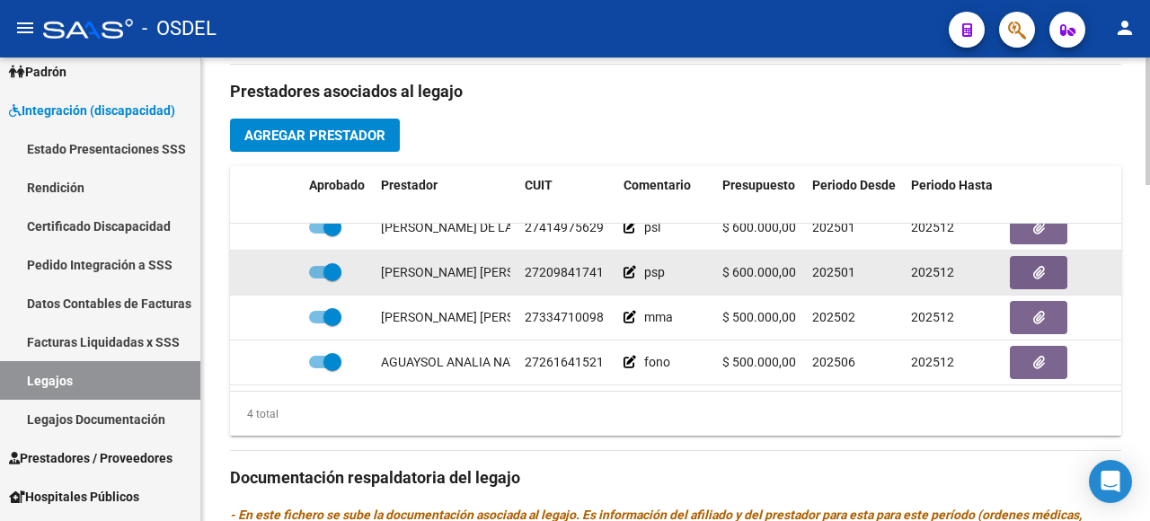
scroll to position [33, 0]
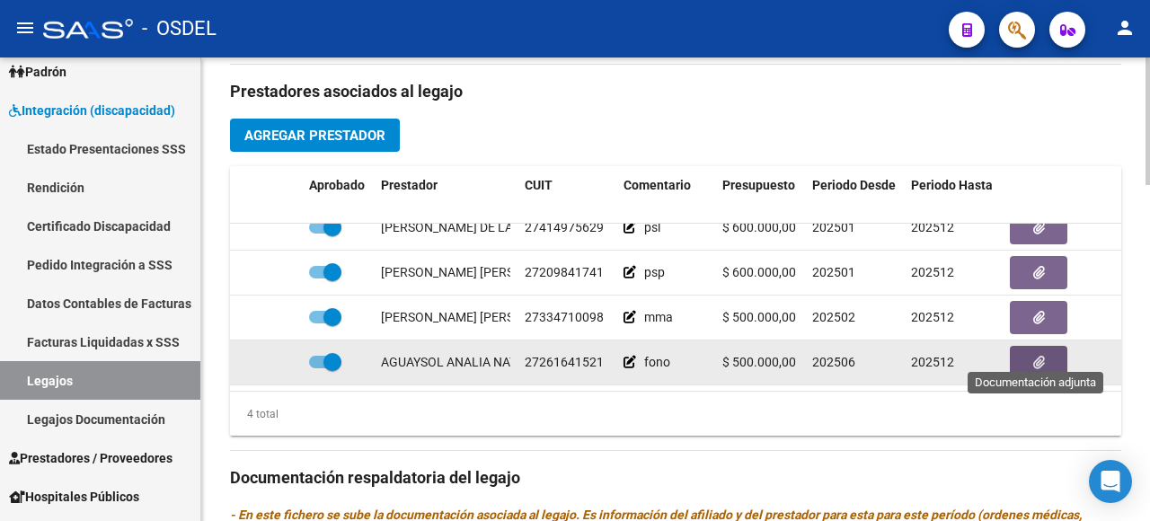
click at [1045, 346] on button "button" at bounding box center [1039, 362] width 58 height 33
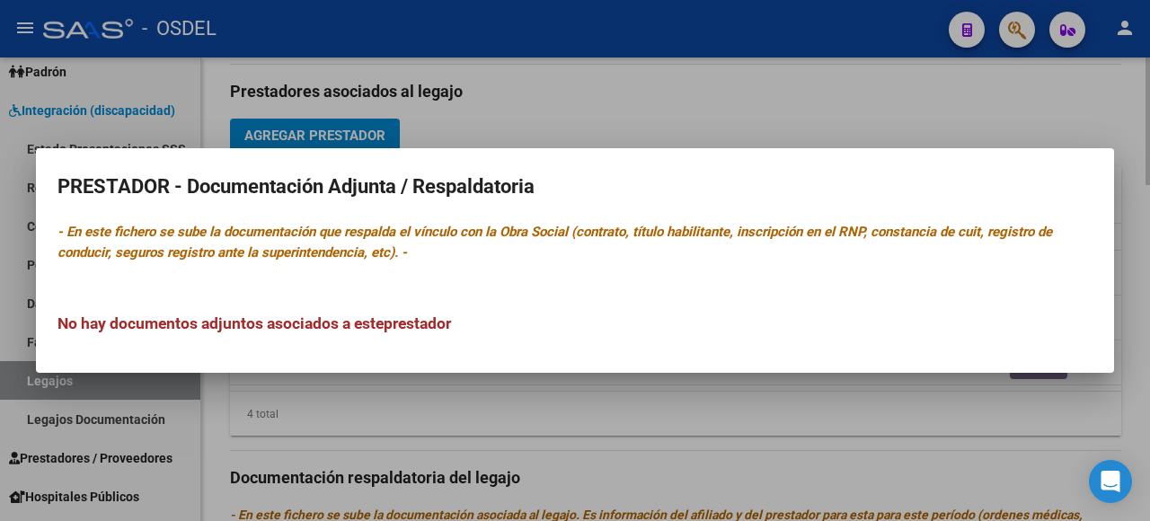
click at [906, 468] on div at bounding box center [575, 260] width 1150 height 521
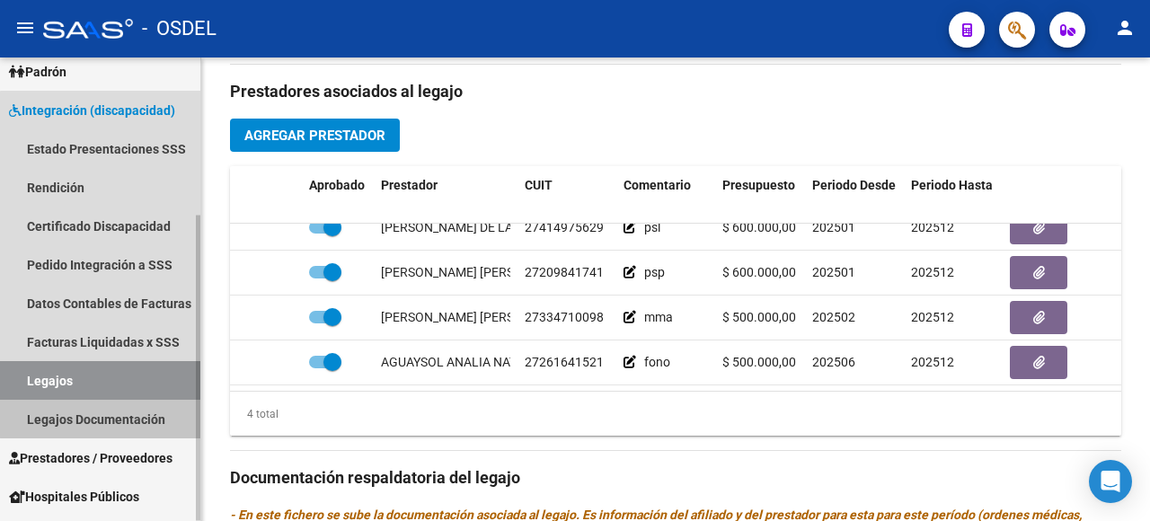
click at [122, 414] on link "Legajos Documentación" at bounding box center [100, 419] width 200 height 39
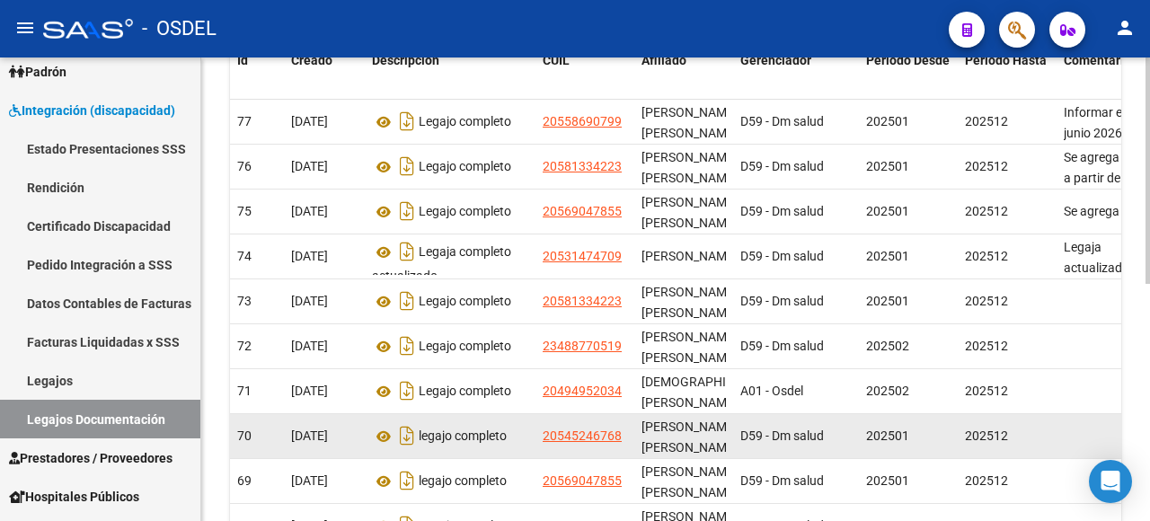
scroll to position [218, 0]
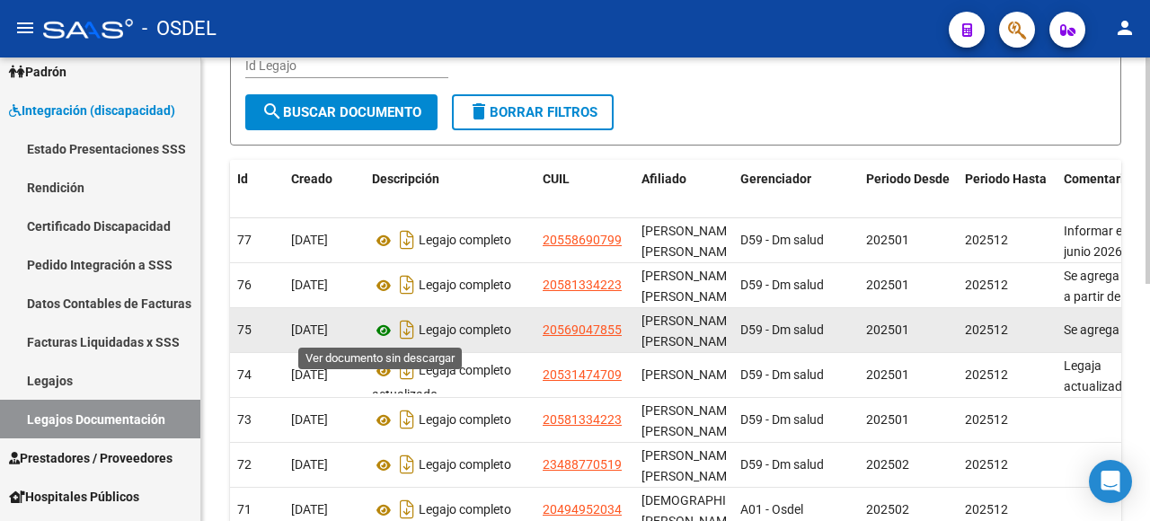
click at [390, 333] on icon at bounding box center [383, 331] width 23 height 22
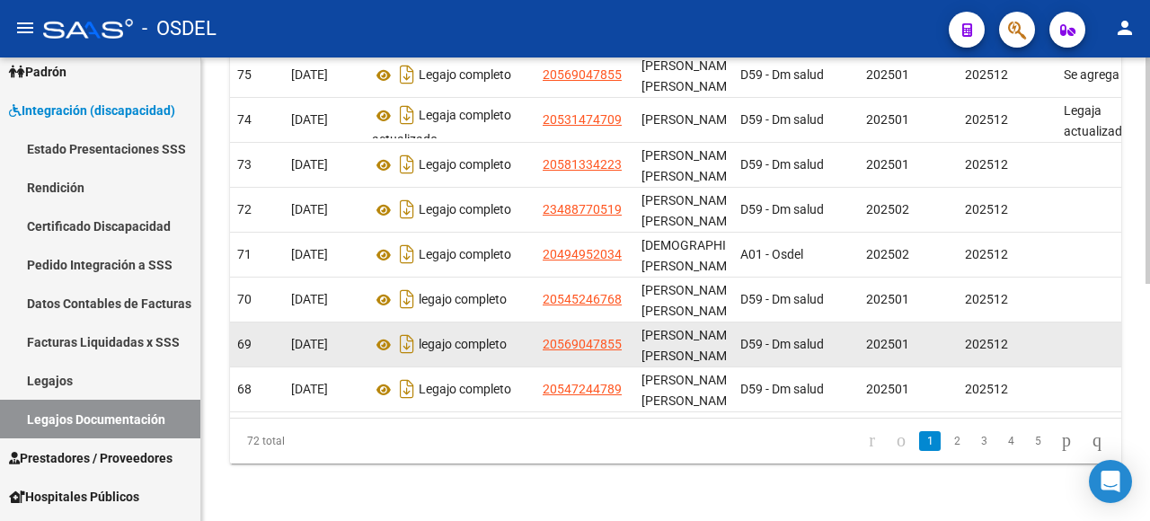
scroll to position [487, 0]
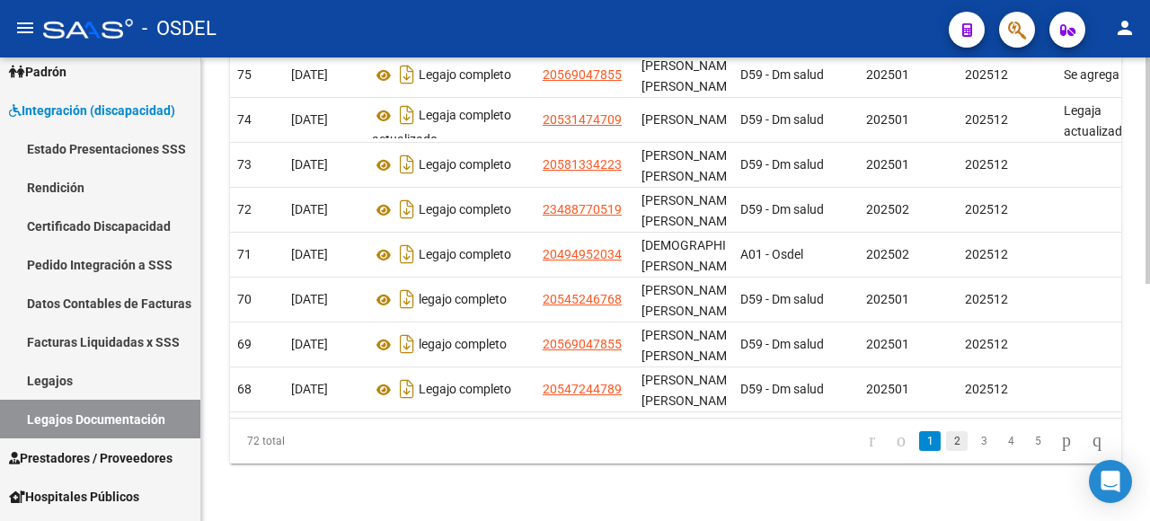
click at [946, 440] on link "2" at bounding box center [957, 441] width 22 height 20
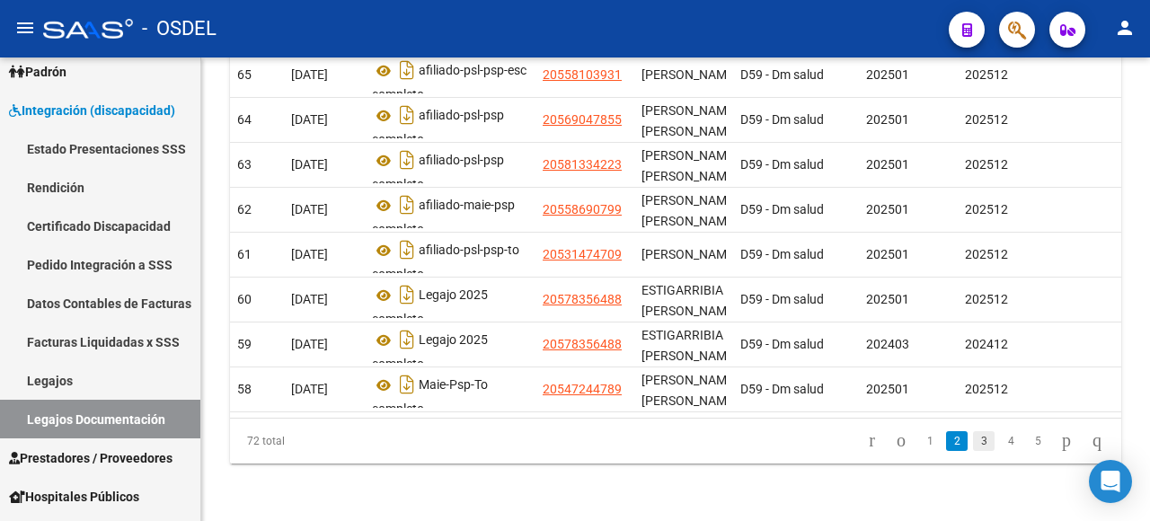
click at [973, 435] on link "3" at bounding box center [984, 441] width 22 height 20
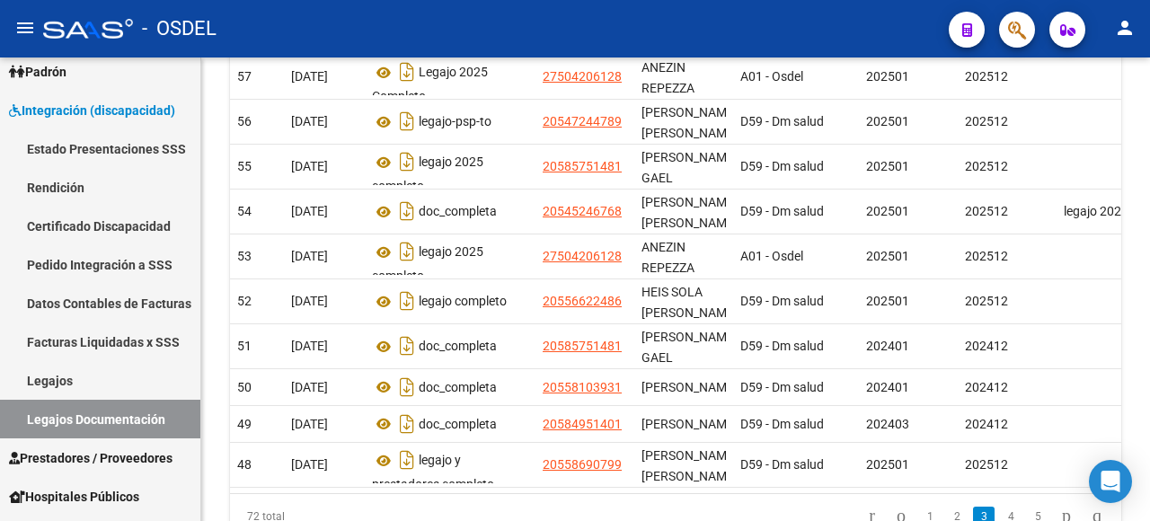
scroll to position [397, 0]
